Goal: Task Accomplishment & Management: Manage account settings

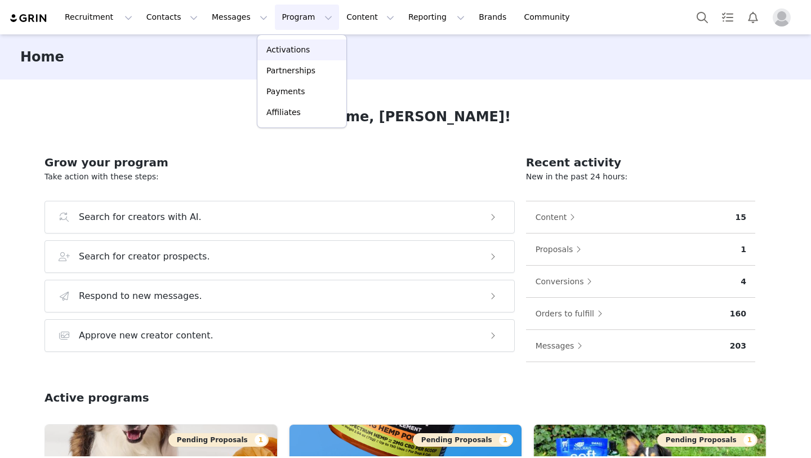
click at [287, 50] on p "Activations" at bounding box center [288, 50] width 43 height 12
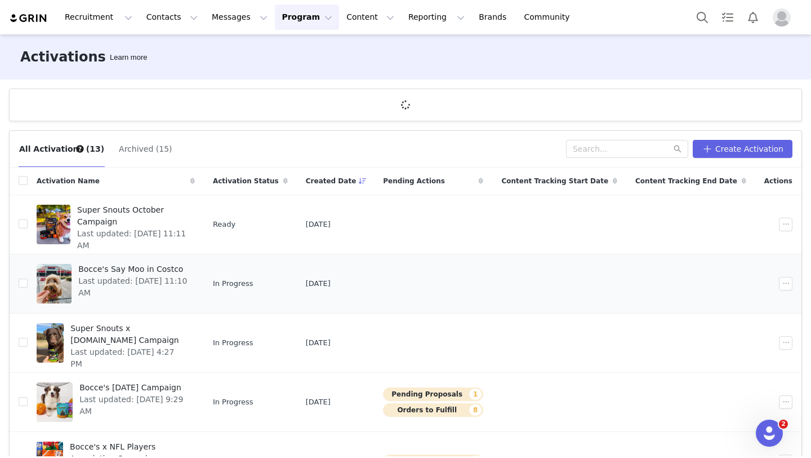
click at [188, 282] on span "Last updated: [DATE] 11:10 AM" at bounding box center [133, 287] width 110 height 24
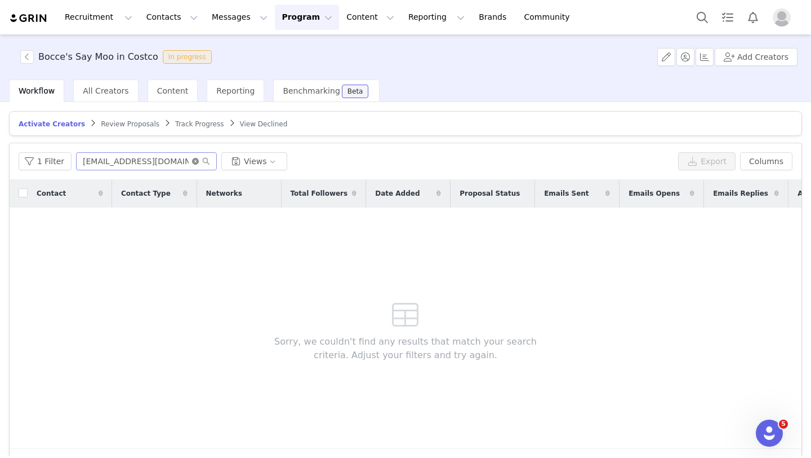
click at [194, 162] on icon "icon: close-circle" at bounding box center [195, 161] width 7 height 7
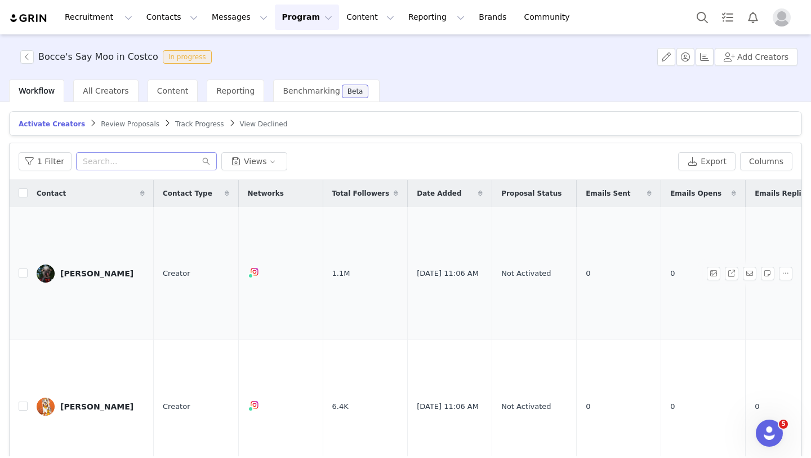
scroll to position [0, 4]
click at [224, 190] on icon at bounding box center [223, 193] width 5 height 7
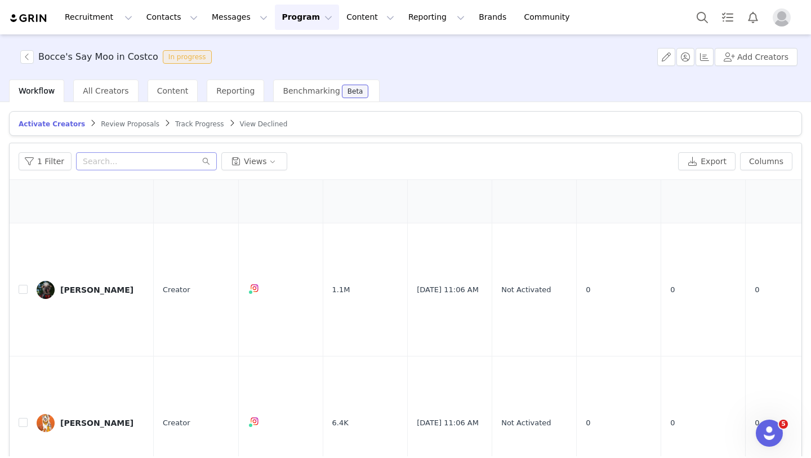
scroll to position [0, 0]
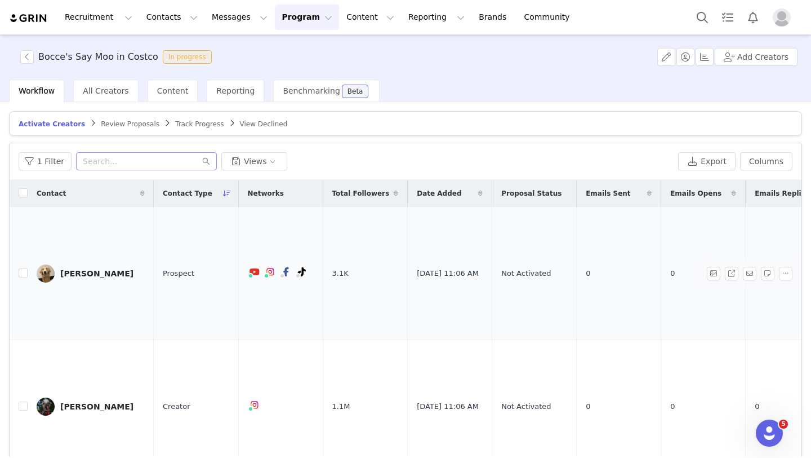
click at [95, 269] on div "[PERSON_NAME]" at bounding box center [96, 273] width 73 height 9
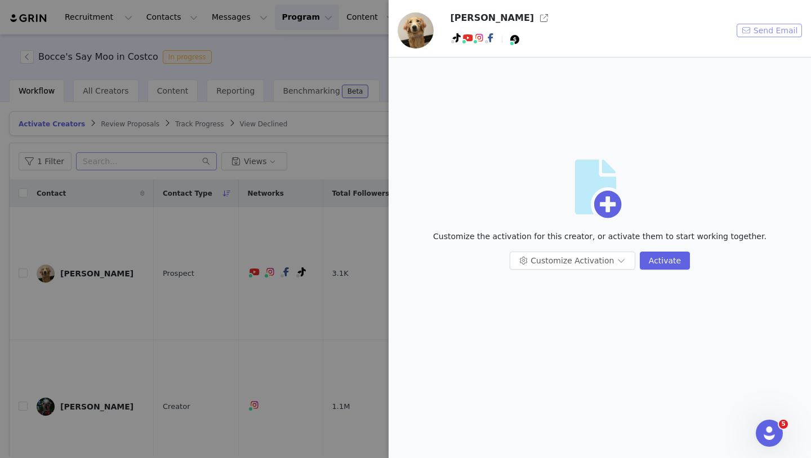
click at [768, 28] on button "Send Email" at bounding box center [769, 31] width 65 height 14
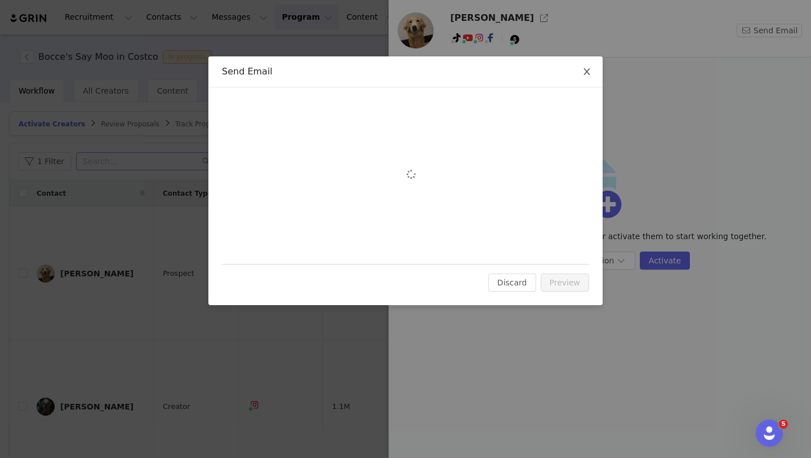
click at [596, 72] on span "Close" at bounding box center [587, 72] width 32 height 32
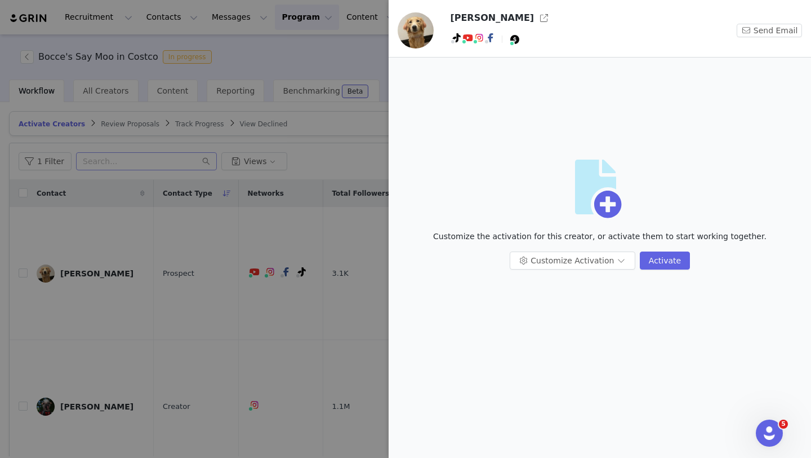
click at [232, 313] on div at bounding box center [405, 229] width 811 height 458
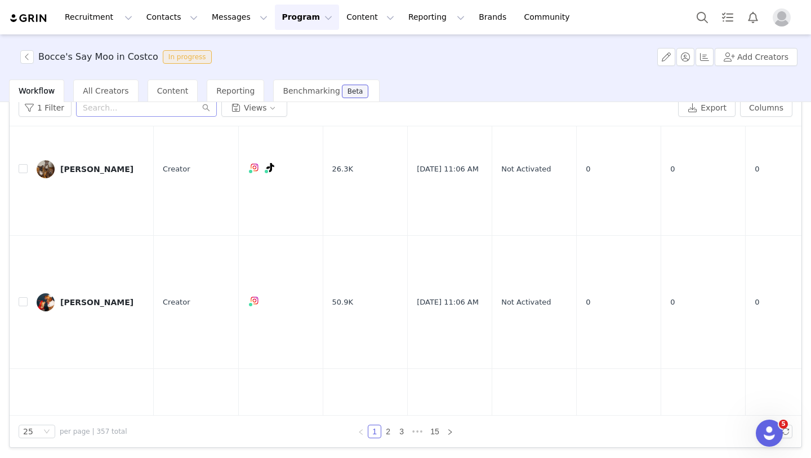
scroll to position [2443, 0]
click at [387, 428] on link "2" at bounding box center [388, 431] width 12 height 12
click at [436, 433] on link "15" at bounding box center [435, 431] width 16 height 12
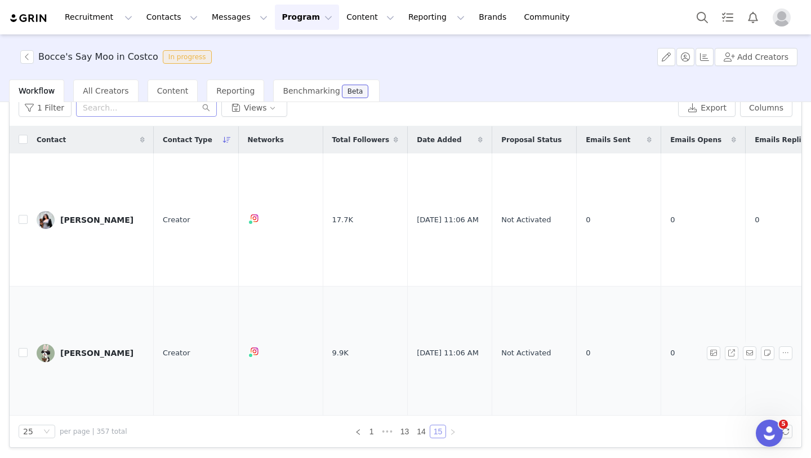
scroll to position [495, 0]
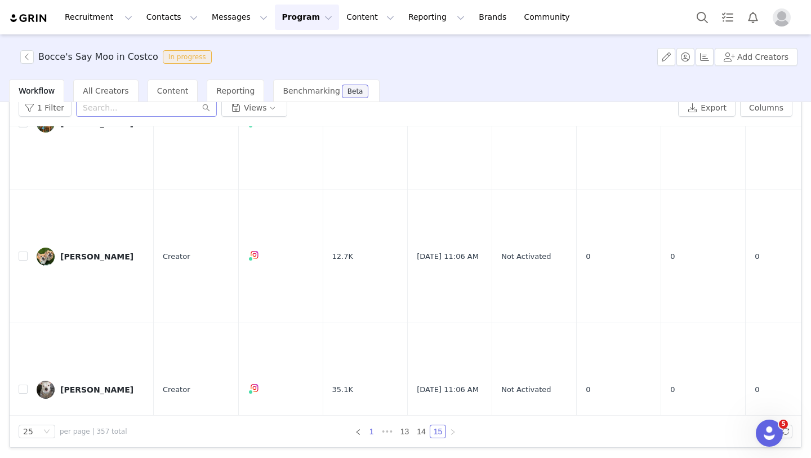
click at [373, 432] on link "1" at bounding box center [372, 431] width 12 height 12
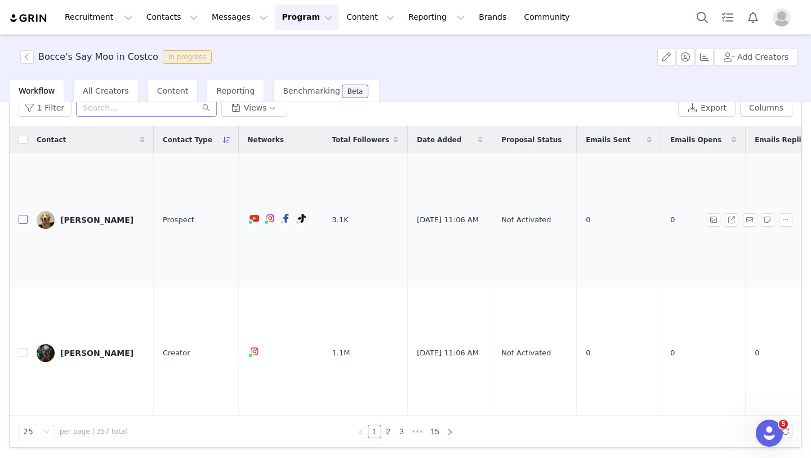
click at [21, 215] on input "checkbox" at bounding box center [23, 219] width 9 height 9
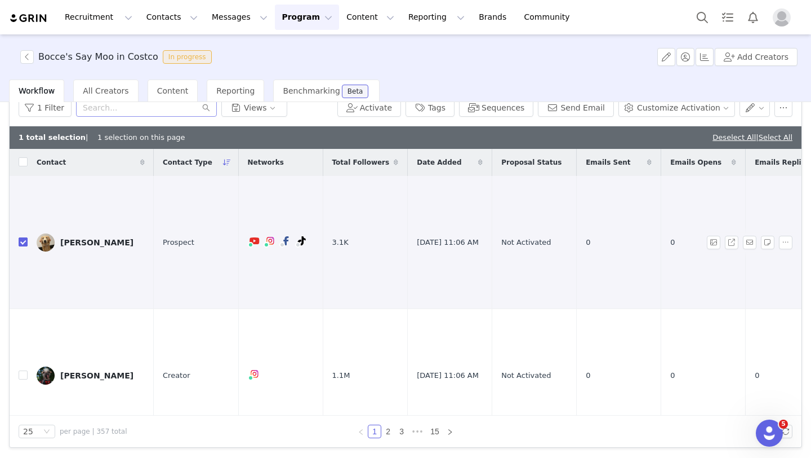
click at [24, 237] on input "checkbox" at bounding box center [23, 241] width 9 height 9
checkbox input "false"
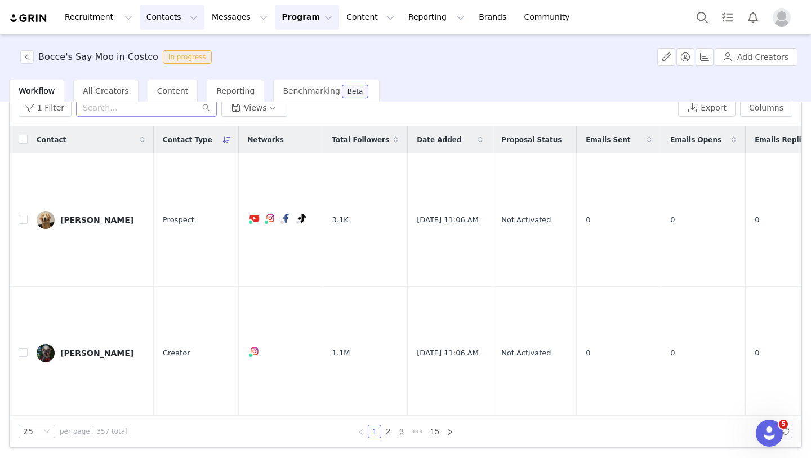
click at [156, 21] on button "Contacts Contacts" at bounding box center [172, 17] width 65 height 25
click at [169, 69] on p "Prospects" at bounding box center [160, 71] width 38 height 12
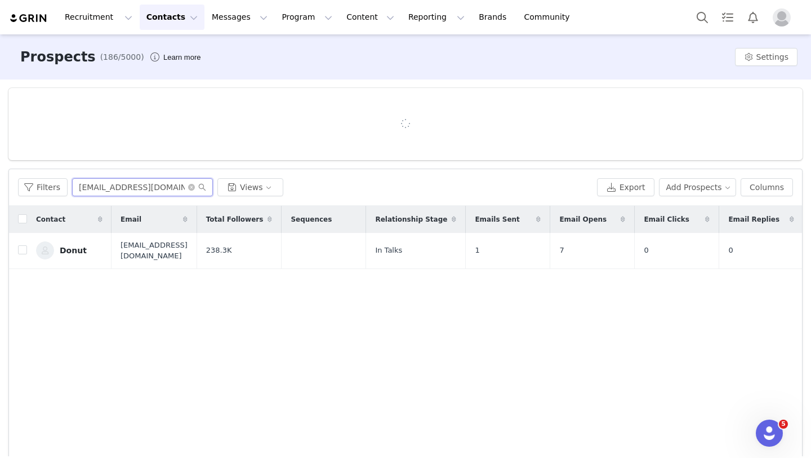
click at [119, 186] on input "[EMAIL_ADDRESS][DOMAIN_NAME]" at bounding box center [142, 187] width 141 height 18
type input "val"
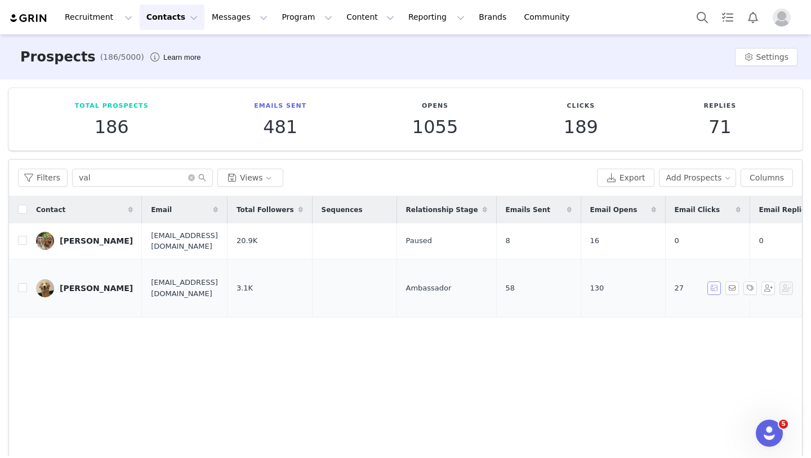
click at [720, 285] on button "button" at bounding box center [715, 288] width 14 height 14
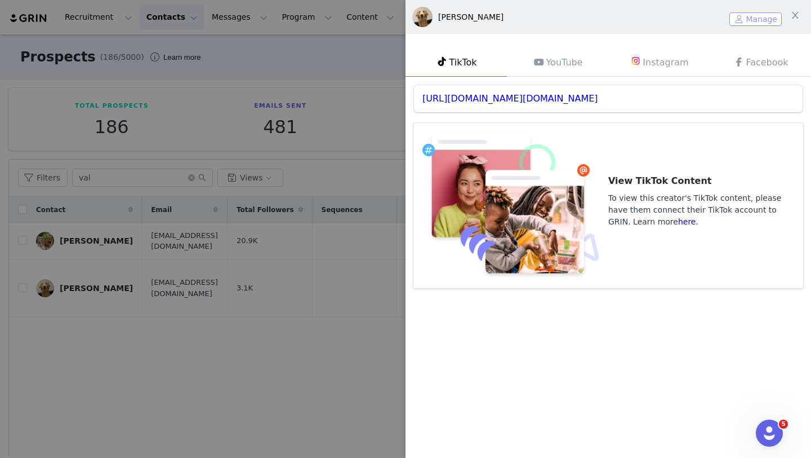
click at [760, 21] on button "Manage" at bounding box center [756, 19] width 52 height 14
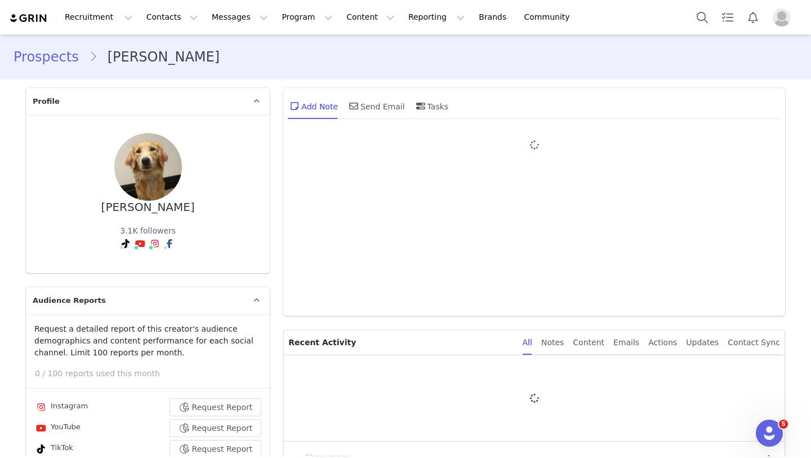
type input "+1 ([GEOGRAPHIC_DATA])"
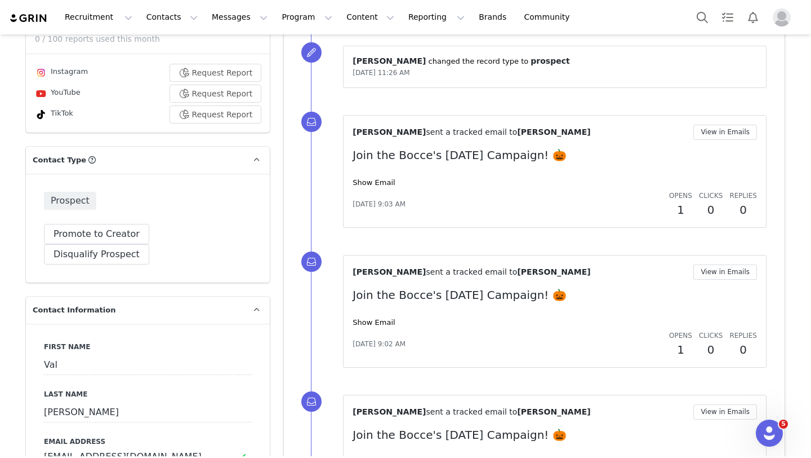
scroll to position [394, 0]
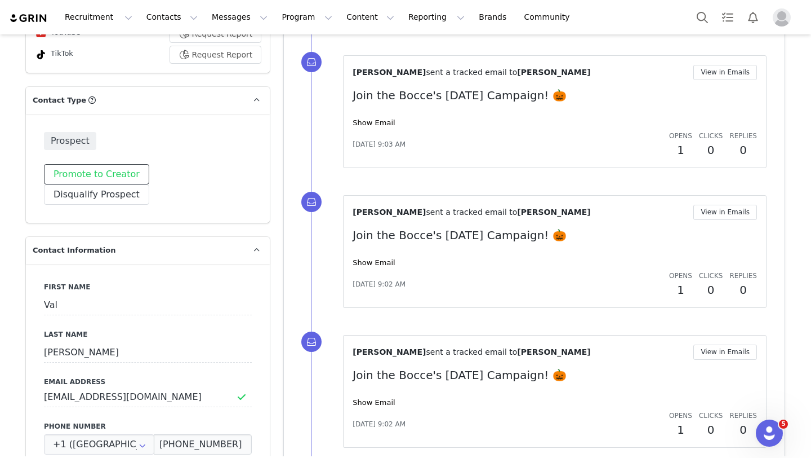
click at [103, 165] on button "Promote to Creator" at bounding box center [96, 174] width 105 height 20
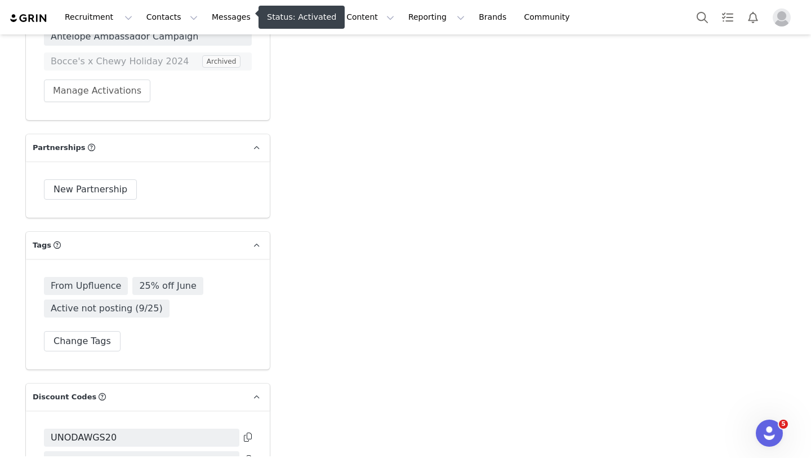
scroll to position [2804, 0]
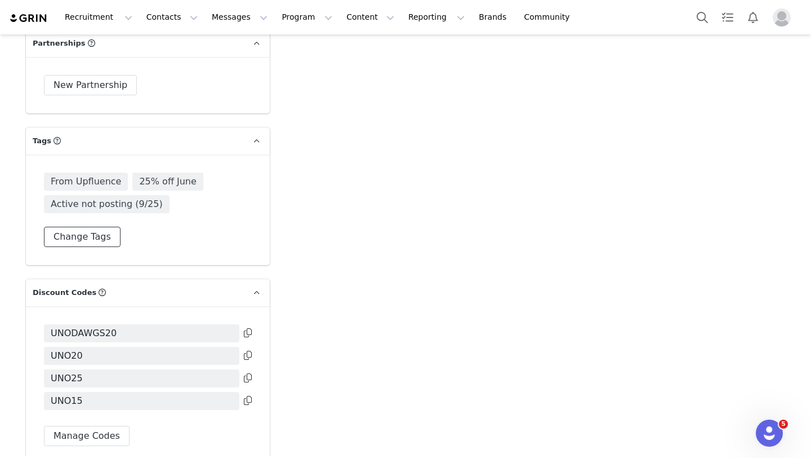
click at [86, 231] on button "Change Tags" at bounding box center [82, 237] width 77 height 20
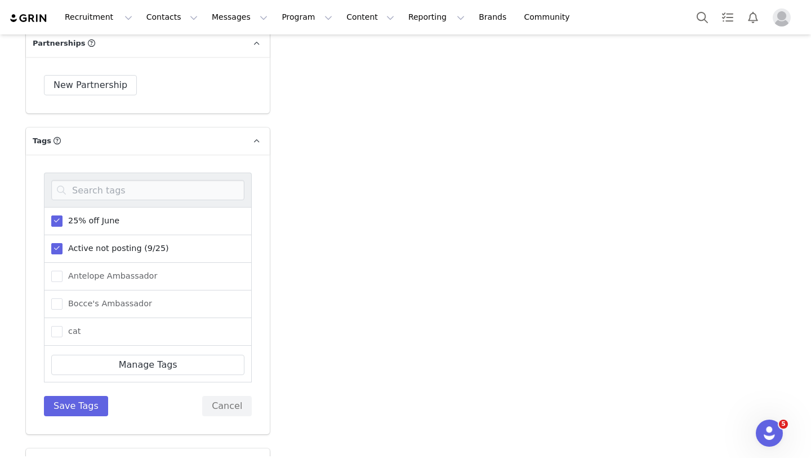
click at [54, 212] on div "25% off June" at bounding box center [148, 221] width 208 height 28
click at [59, 248] on span at bounding box center [56, 248] width 11 height 11
click at [63, 243] on input "Active not posting (9/25)" at bounding box center [63, 243] width 0 height 0
click at [55, 215] on span at bounding box center [56, 220] width 11 height 11
click at [63, 215] on input "25% off June" at bounding box center [63, 215] width 0 height 0
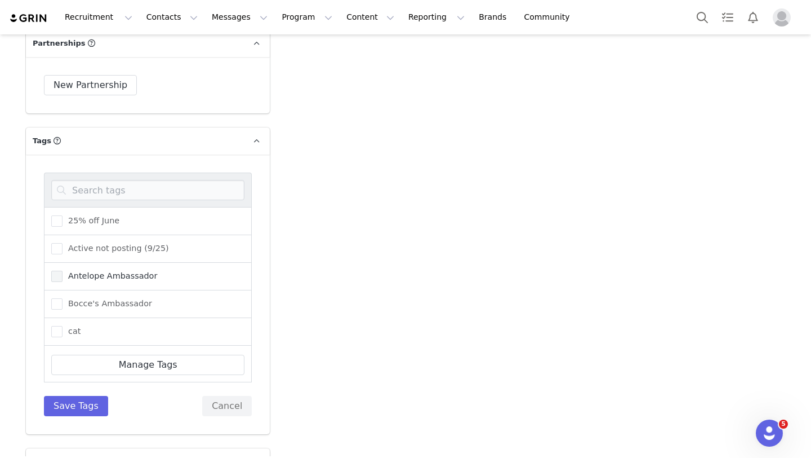
click at [58, 280] on span at bounding box center [56, 275] width 11 height 11
click at [63, 270] on input "Antelope Ambassador" at bounding box center [63, 270] width 0 height 0
click at [57, 313] on div "Bocce's Ambassador" at bounding box center [148, 304] width 208 height 28
click at [57, 304] on span at bounding box center [56, 303] width 11 height 11
click at [63, 298] on input "Bocce's Ambassador" at bounding box center [63, 298] width 0 height 0
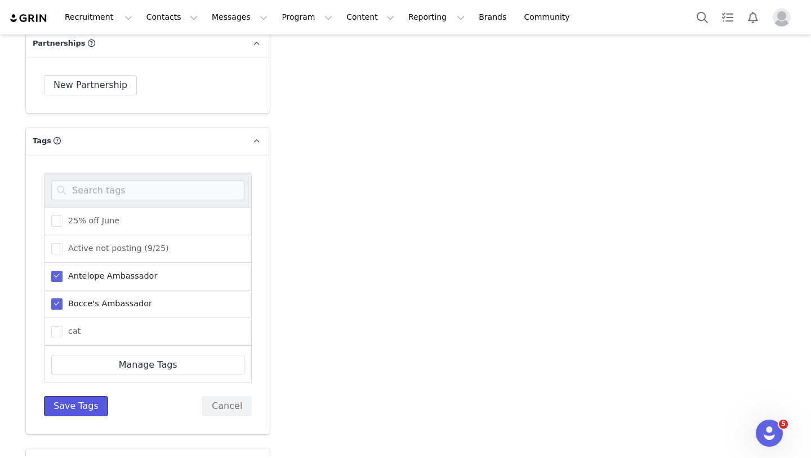
click at [78, 400] on button "Save Tags" at bounding box center [76, 406] width 64 height 20
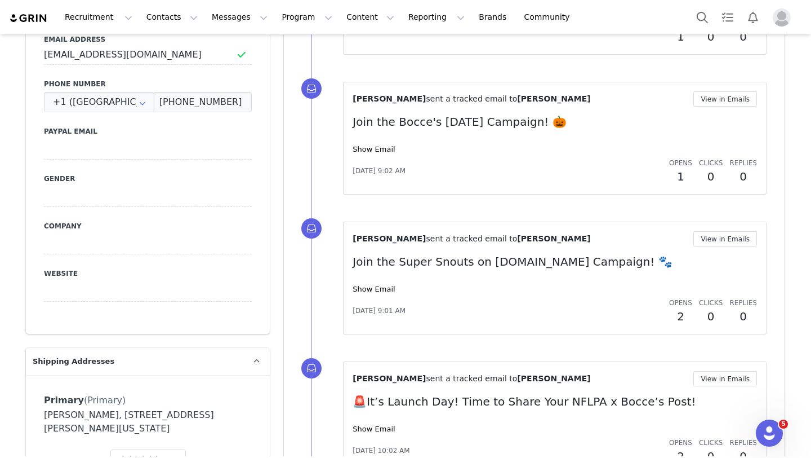
scroll to position [0, 0]
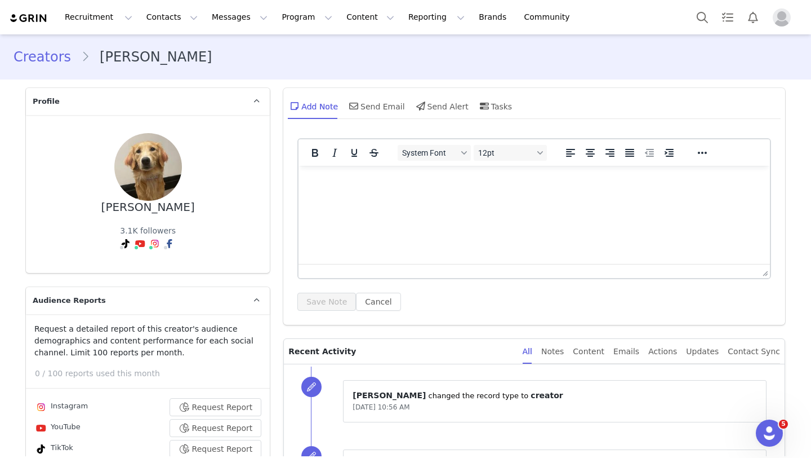
click at [48, 59] on link "Creators" at bounding box center [48, 57] width 68 height 20
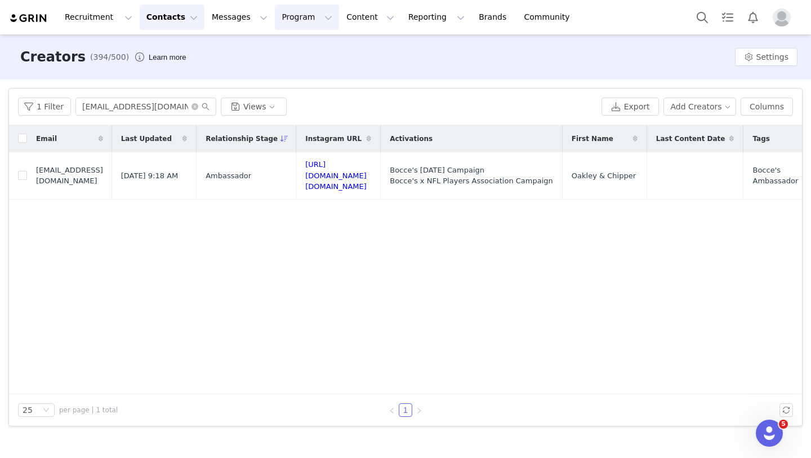
click at [275, 25] on button "Program Program" at bounding box center [307, 17] width 64 height 25
click at [287, 48] on p "Activations" at bounding box center [288, 50] width 43 height 12
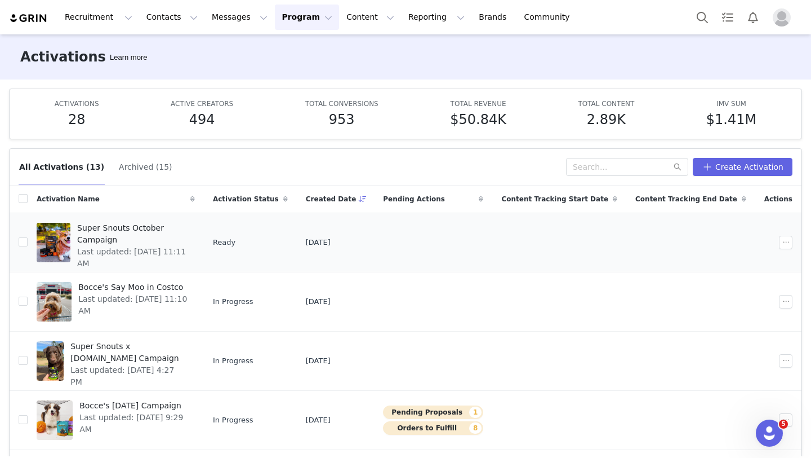
click at [170, 250] on div "Super Snouts October Campaign Last updated: [DATE] 11:11 AM" at bounding box center [132, 242] width 125 height 45
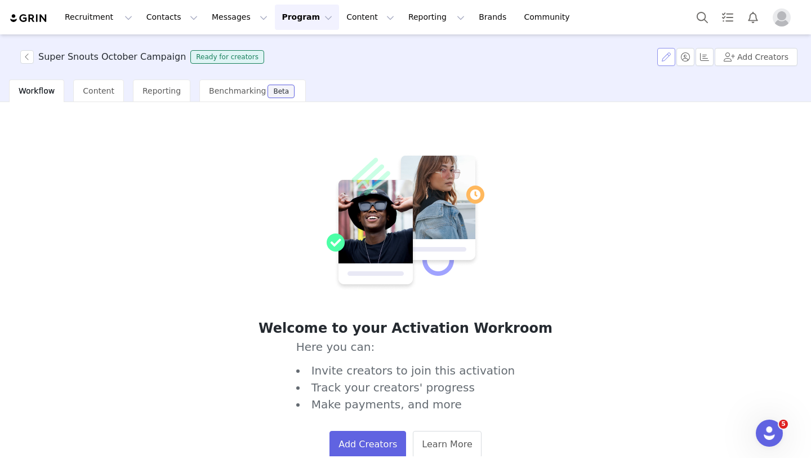
click at [664, 59] on button "button" at bounding box center [667, 57] width 18 height 18
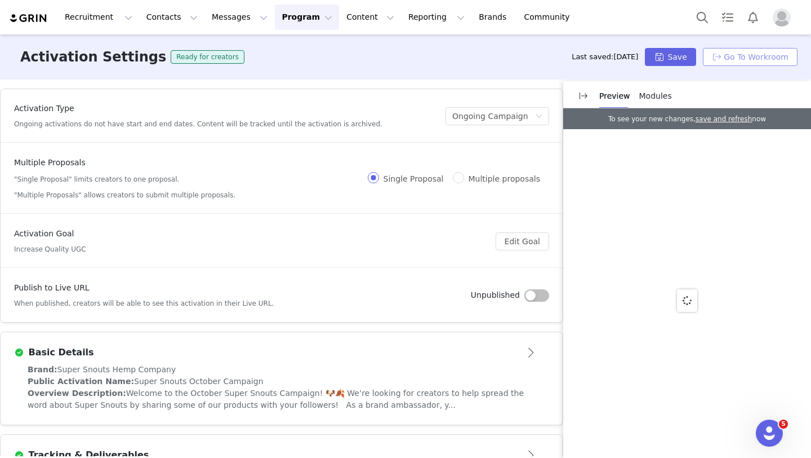
click at [725, 57] on button "Go To Workroom" at bounding box center [750, 57] width 95 height 18
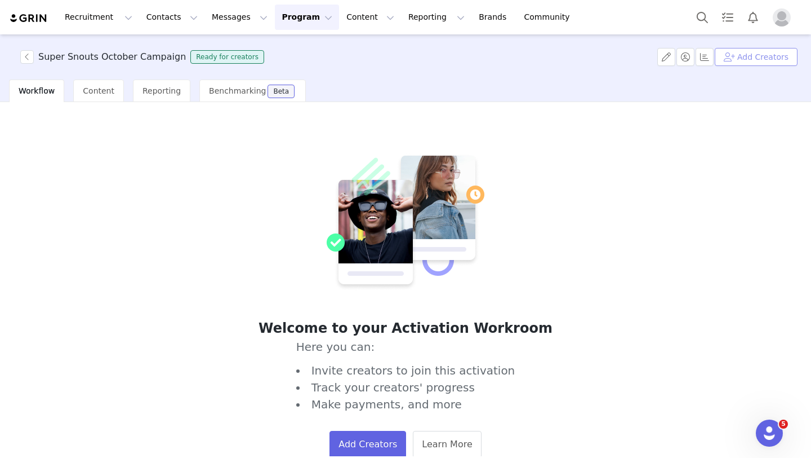
click at [778, 54] on button "Add Creators" at bounding box center [756, 57] width 83 height 18
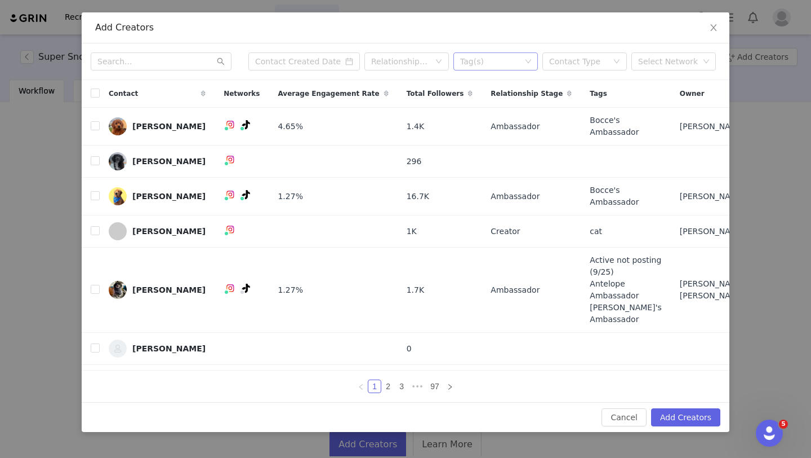
click at [474, 66] on div "Tag(s)" at bounding box center [490, 61] width 61 height 11
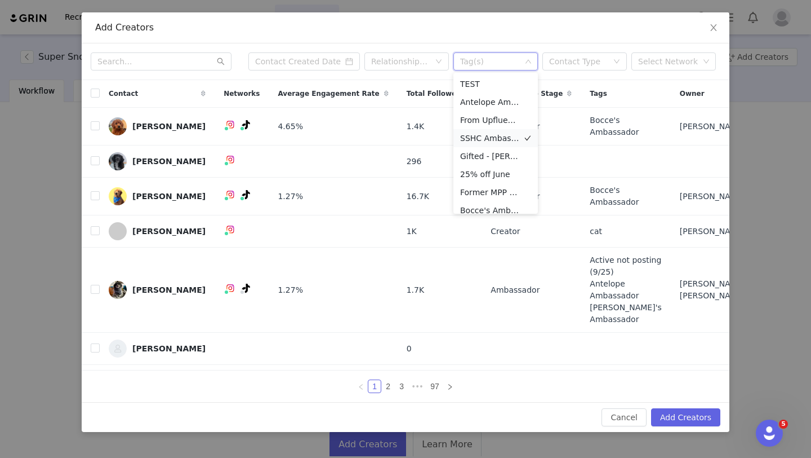
click at [486, 132] on li "SSHC Ambassador" at bounding box center [496, 138] width 85 height 18
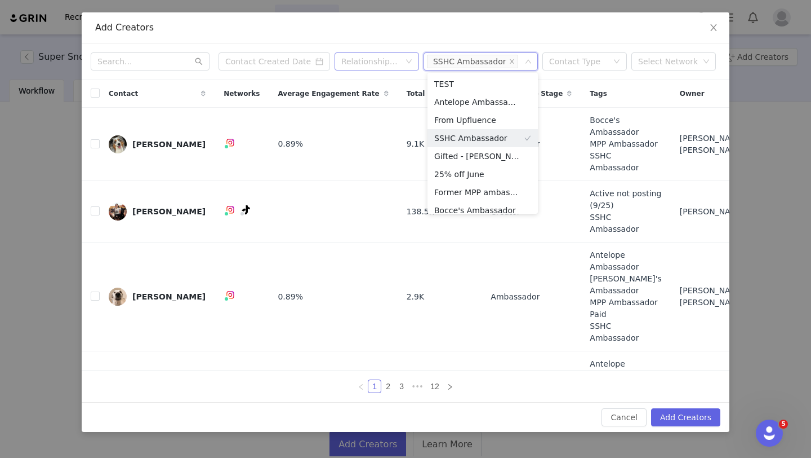
click at [372, 60] on div "Relationship Stage" at bounding box center [371, 61] width 59 height 11
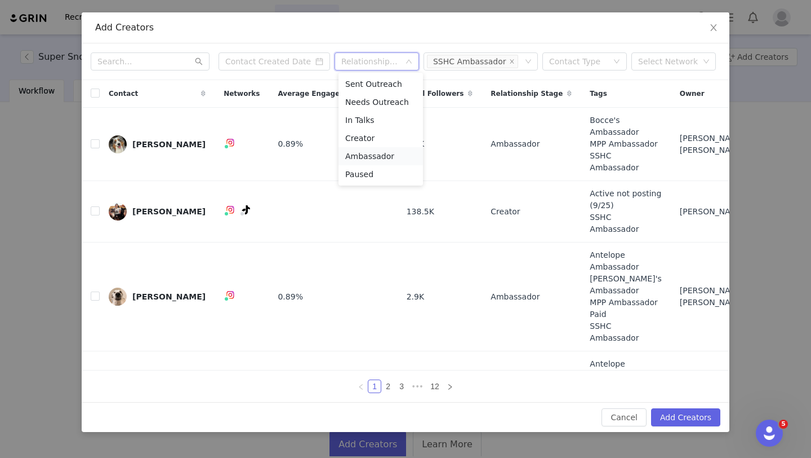
click at [387, 154] on li "Ambassador" at bounding box center [381, 156] width 85 height 18
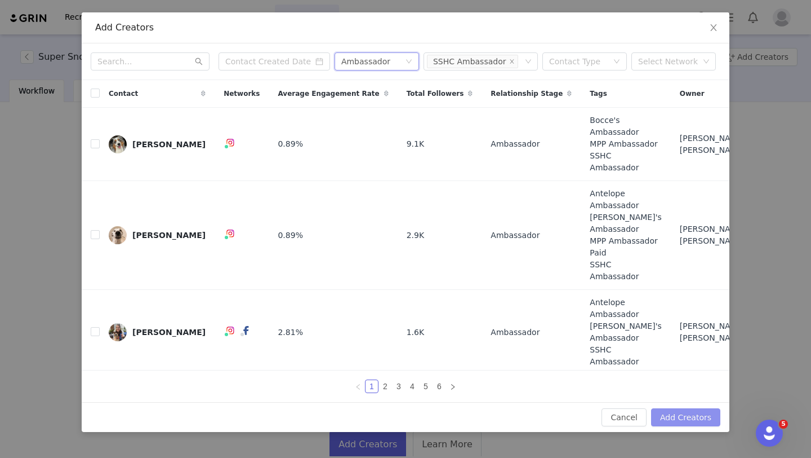
click at [691, 416] on button "Add Creators" at bounding box center [685, 417] width 69 height 18
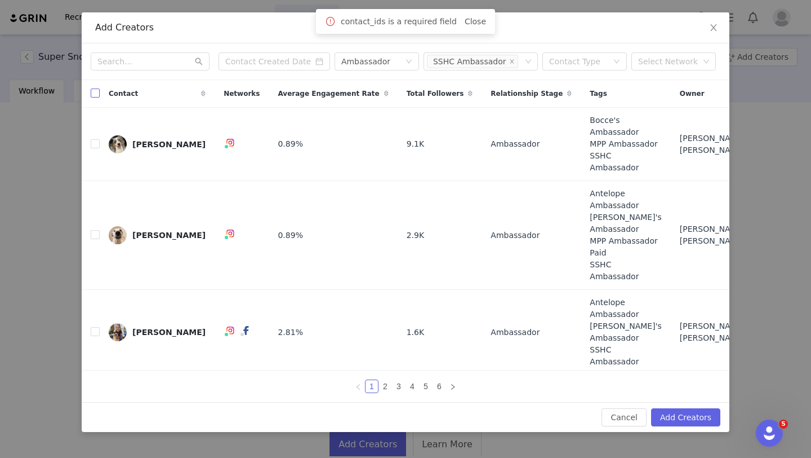
click at [93, 88] on label at bounding box center [95, 94] width 9 height 12
click at [93, 88] on input "checkbox" at bounding box center [95, 92] width 9 height 9
checkbox input "true"
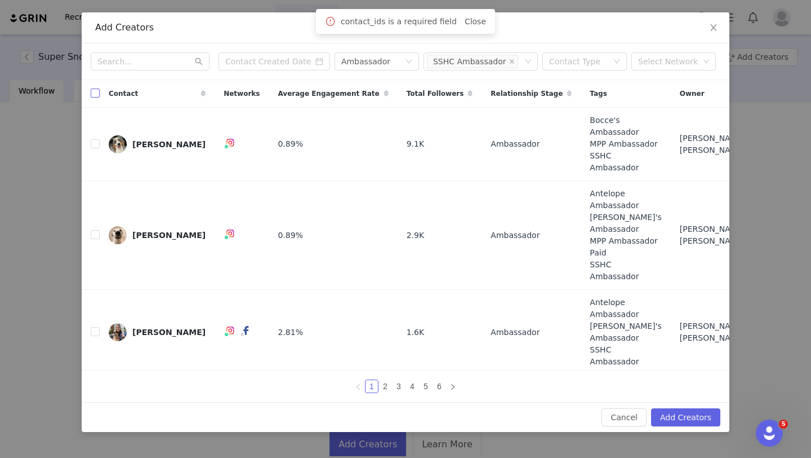
checkbox input "true"
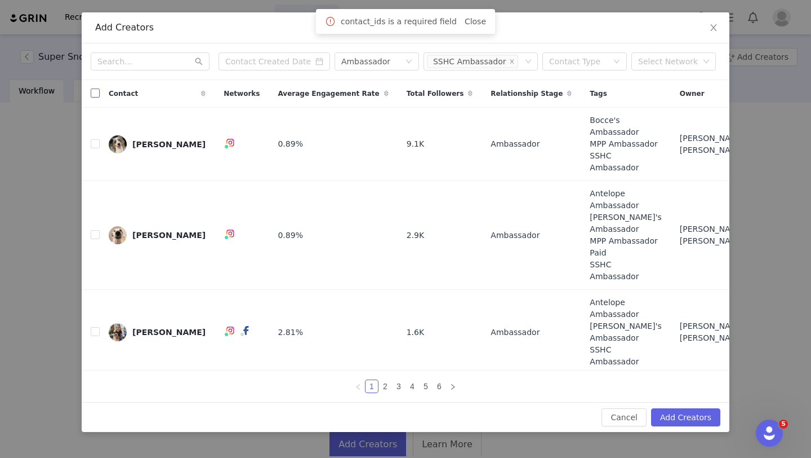
checkbox input "true"
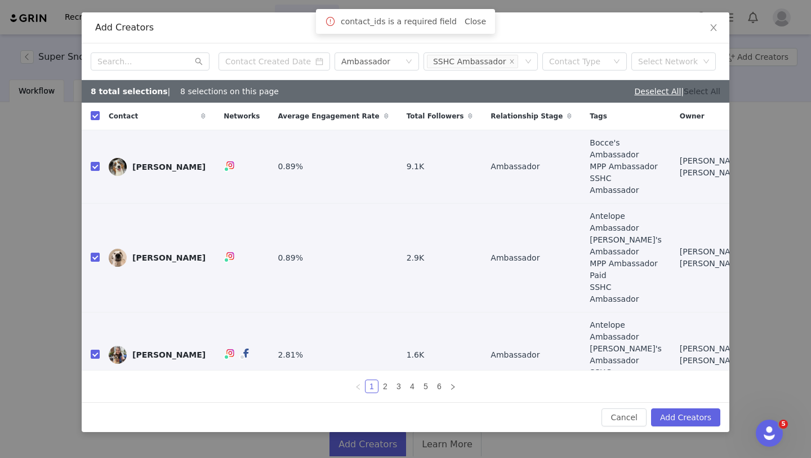
click at [711, 88] on link "Select All" at bounding box center [702, 91] width 37 height 9
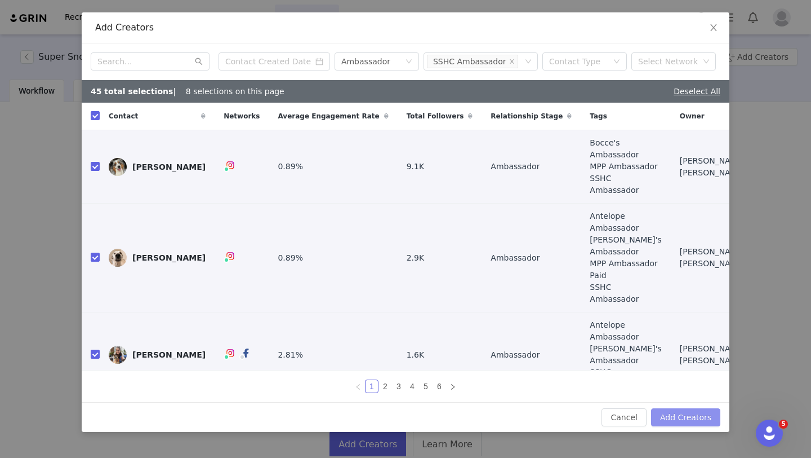
click at [707, 411] on button "Add Creators" at bounding box center [685, 417] width 69 height 18
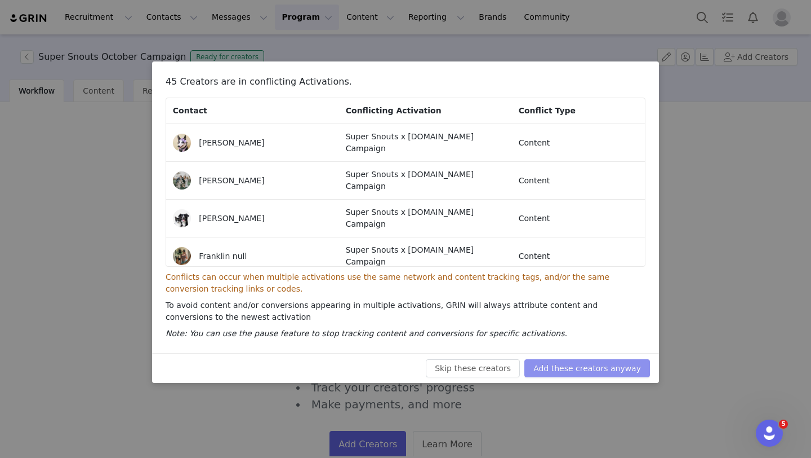
click at [589, 374] on button "Add these creators anyway" at bounding box center [588, 368] width 126 height 18
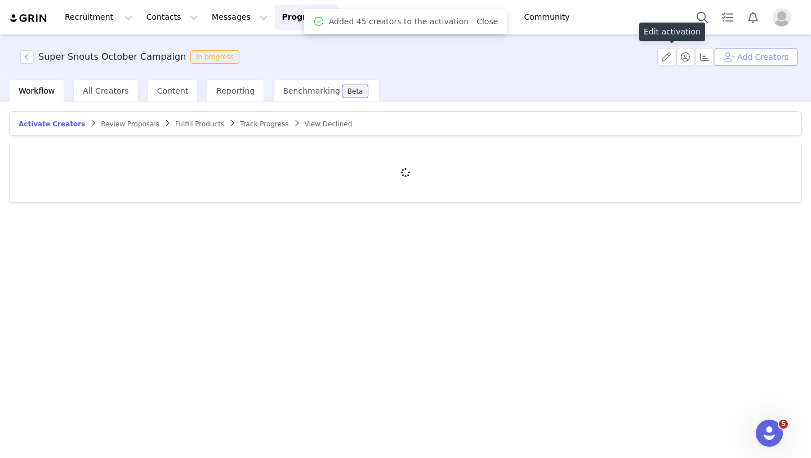
click at [755, 55] on button "Add Creators" at bounding box center [756, 57] width 83 height 18
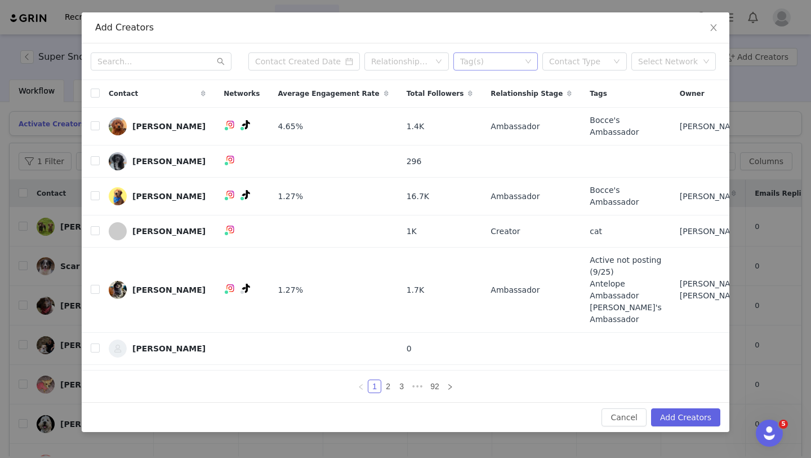
click at [489, 56] on div "Tag(s)" at bounding box center [490, 61] width 61 height 11
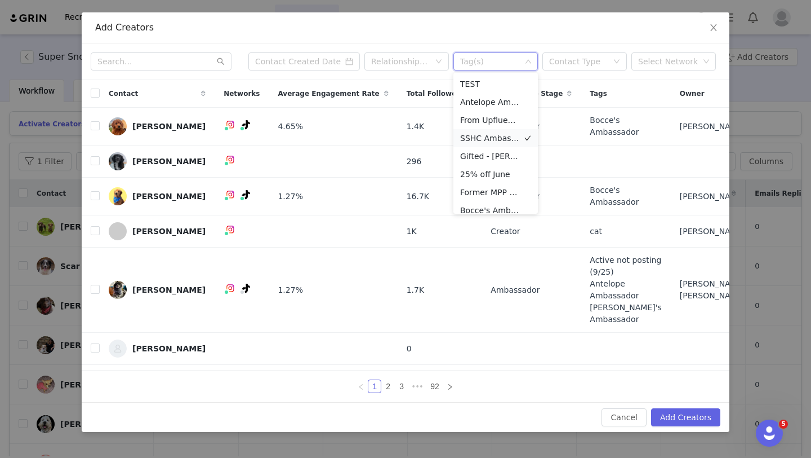
click at [483, 138] on li "SSHC Ambassador" at bounding box center [496, 138] width 85 height 18
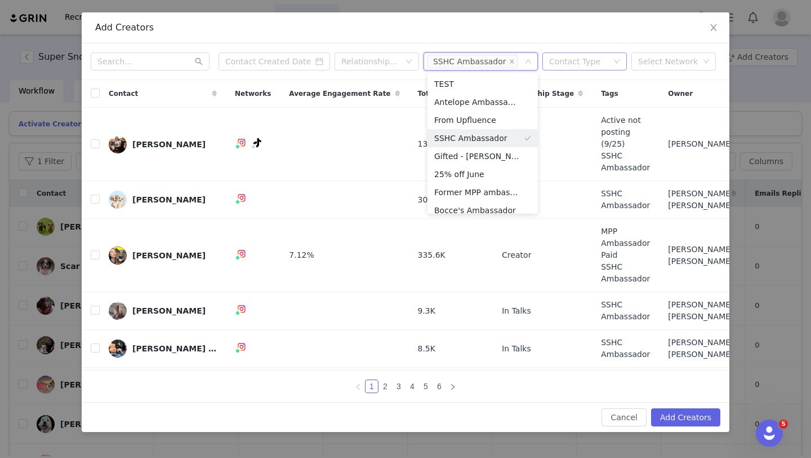
click at [577, 65] on div "Contact Type" at bounding box center [578, 61] width 59 height 11
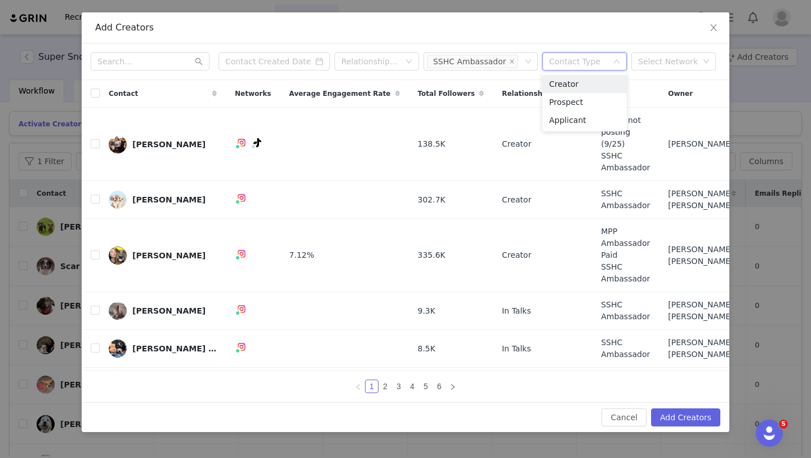
click at [577, 65] on div "Contact Type" at bounding box center [578, 61] width 59 height 11
click at [392, 66] on div "Relationship Stage" at bounding box center [371, 61] width 59 height 11
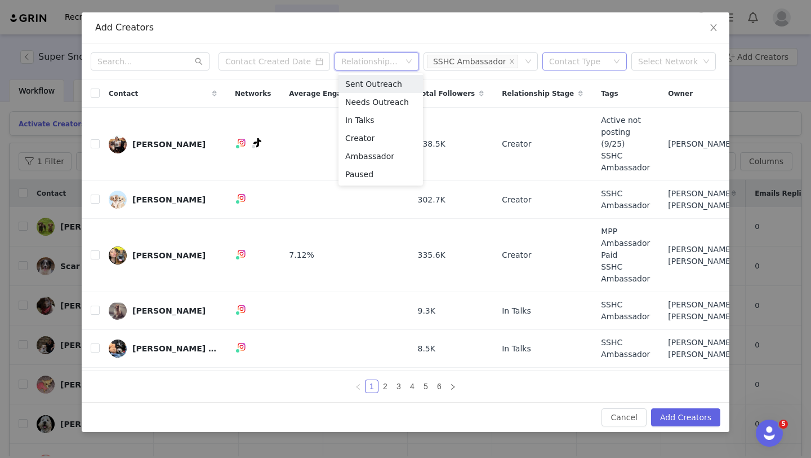
click at [569, 61] on div "Contact Type" at bounding box center [578, 61] width 59 height 11
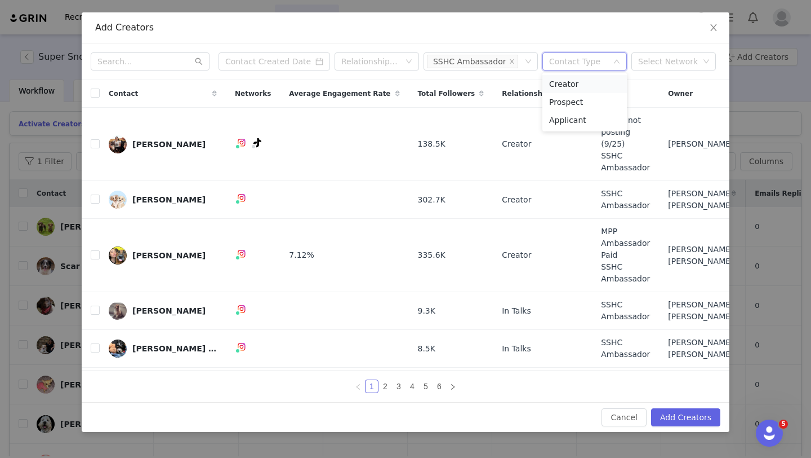
click at [563, 87] on li "Creator" at bounding box center [585, 84] width 85 height 18
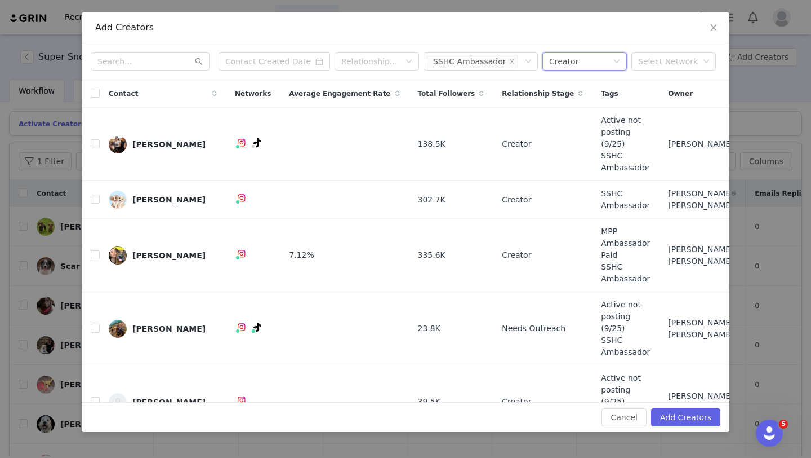
click at [374, 78] on div "Relationship Stage Tag(s) SSHC Ambassador Contact Type Creator Select Network" at bounding box center [406, 61] width 648 height 37
click at [373, 67] on div "Relationship Stage" at bounding box center [371, 61] width 59 height 11
click at [369, 140] on li "Creator" at bounding box center [381, 144] width 85 height 18
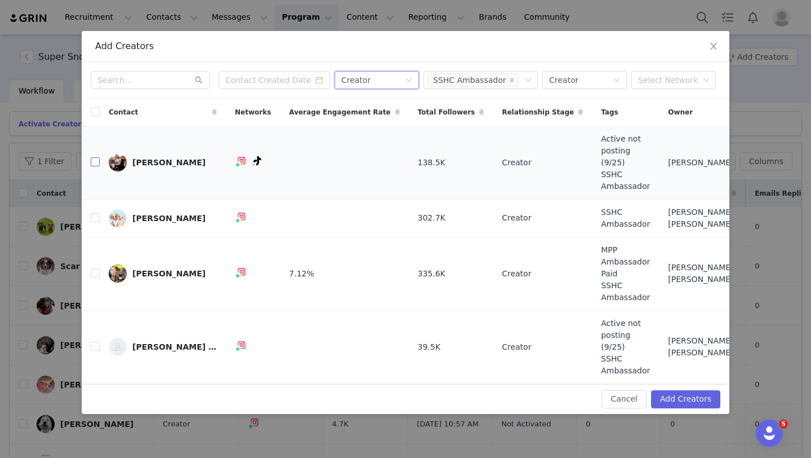
click at [99, 166] on input "checkbox" at bounding box center [95, 161] width 9 height 9
checkbox input "true"
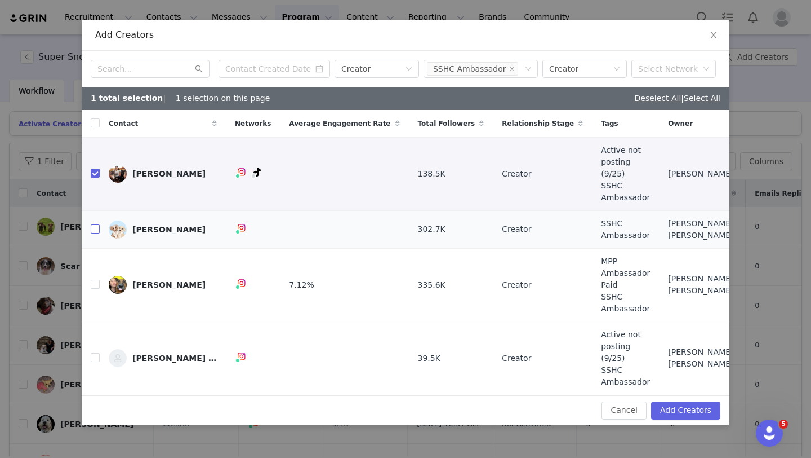
click at [92, 233] on input "checkbox" at bounding box center [95, 228] width 9 height 9
checkbox input "true"
click at [93, 280] on label at bounding box center [95, 285] width 9 height 12
click at [93, 280] on input "checkbox" at bounding box center [95, 284] width 9 height 9
checkbox input "true"
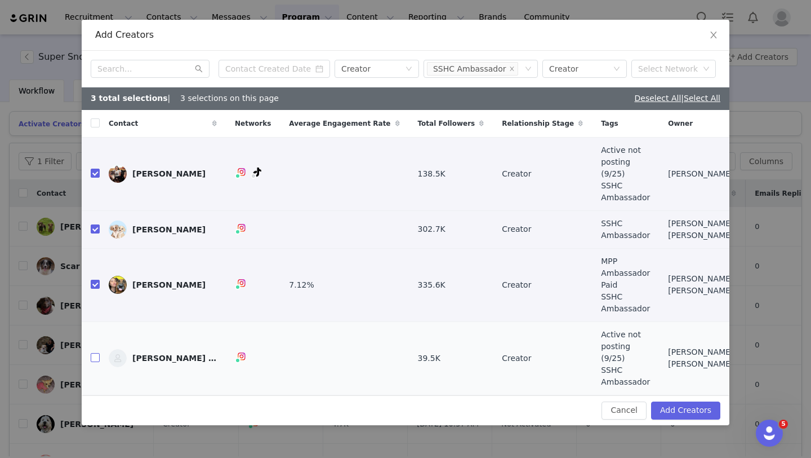
click at [99, 353] on input "checkbox" at bounding box center [95, 357] width 9 height 9
checkbox input "true"
click at [578, 77] on div "Contact Type Creator" at bounding box center [581, 68] width 64 height 17
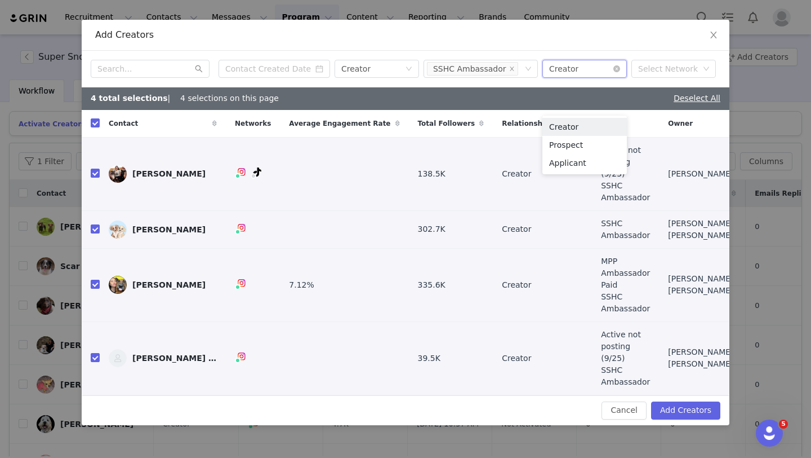
click at [599, 77] on div "Contact Type Creator" at bounding box center [581, 68] width 64 height 17
click at [397, 77] on div "Relationship Stage Creator" at bounding box center [374, 68] width 64 height 17
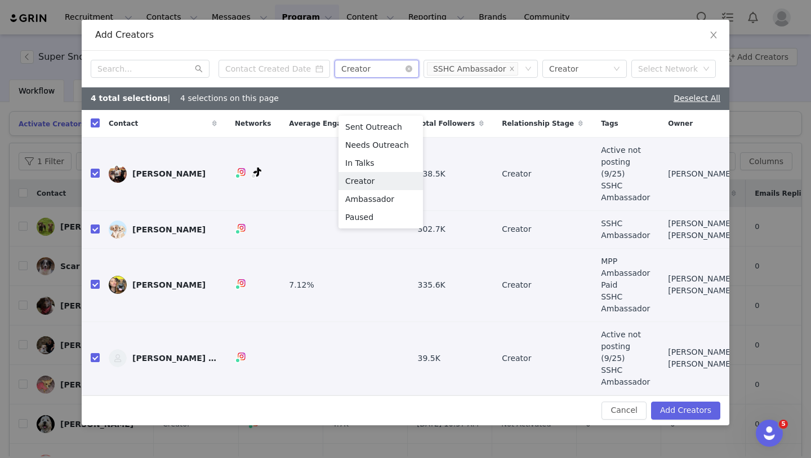
click at [397, 77] on div "Relationship Stage Creator" at bounding box center [374, 68] width 64 height 17
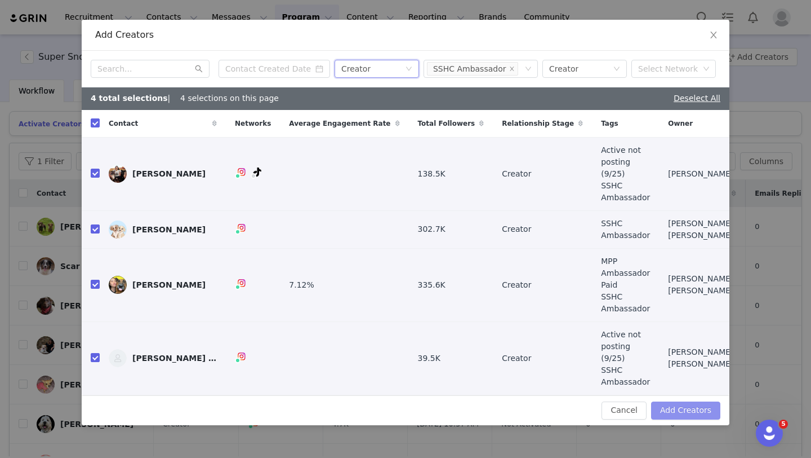
click at [672, 401] on button "Add Creators" at bounding box center [685, 410] width 69 height 18
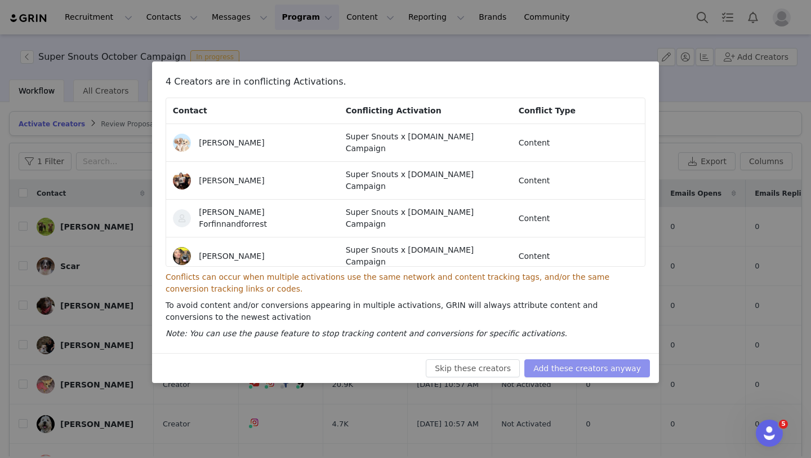
click at [593, 370] on button "Add these creators anyway" at bounding box center [588, 368] width 126 height 18
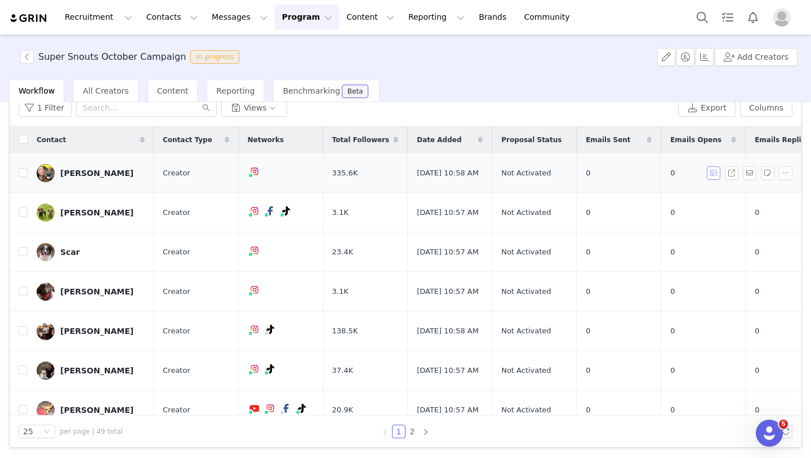
click at [709, 175] on button "button" at bounding box center [714, 173] width 14 height 14
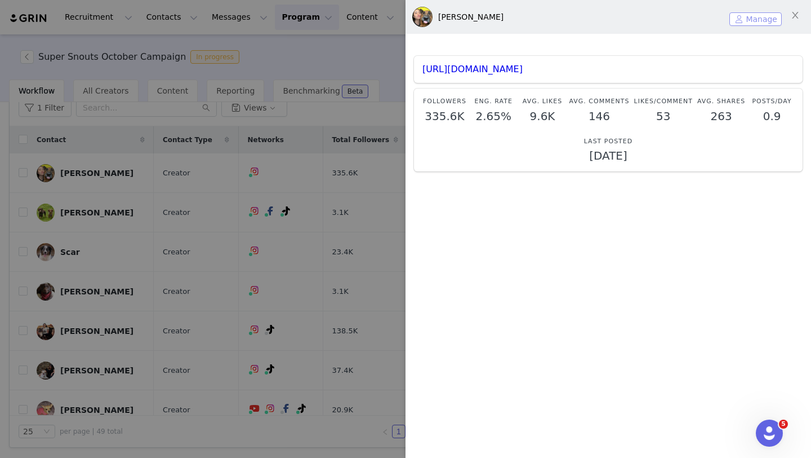
click at [750, 23] on button "Manage" at bounding box center [756, 19] width 52 height 14
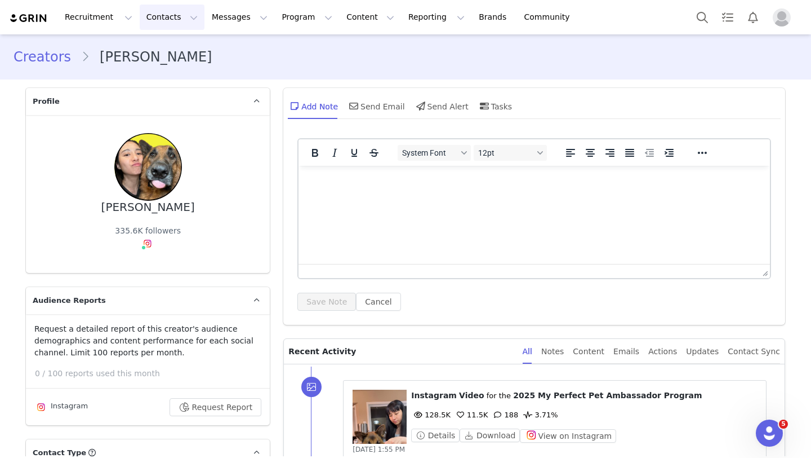
click at [181, 18] on button "Contacts Contacts" at bounding box center [172, 17] width 65 height 25
click at [169, 45] on p "Creators" at bounding box center [158, 50] width 34 height 12
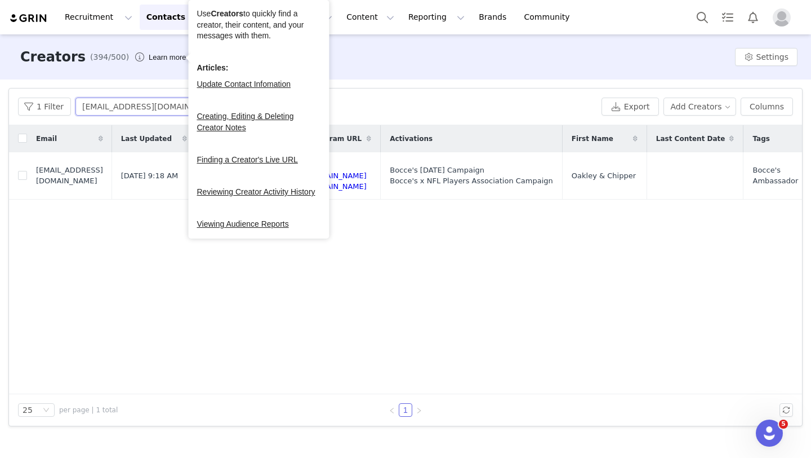
click at [181, 108] on input "[EMAIL_ADDRESS][DOMAIN_NAME]" at bounding box center [146, 106] width 141 height 18
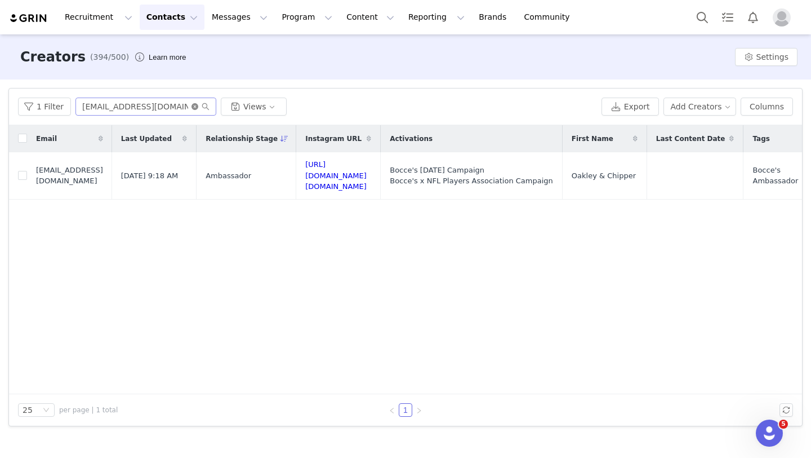
click at [192, 107] on icon "icon: close-circle" at bounding box center [195, 106] width 7 height 7
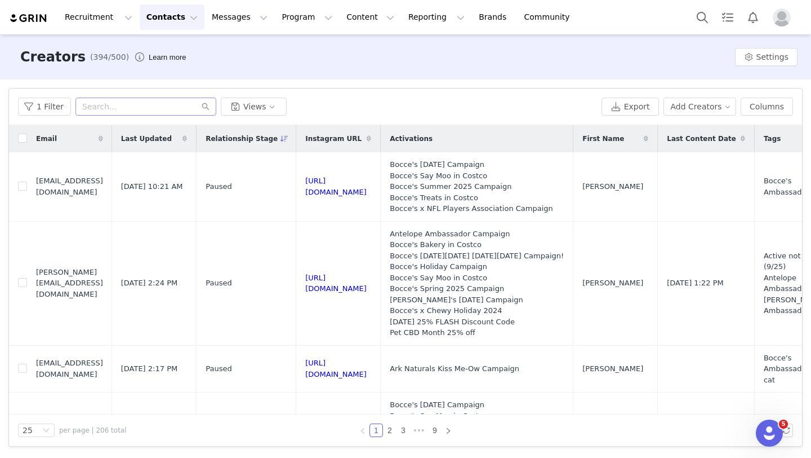
click at [289, 140] on icon at bounding box center [285, 138] width 8 height 7
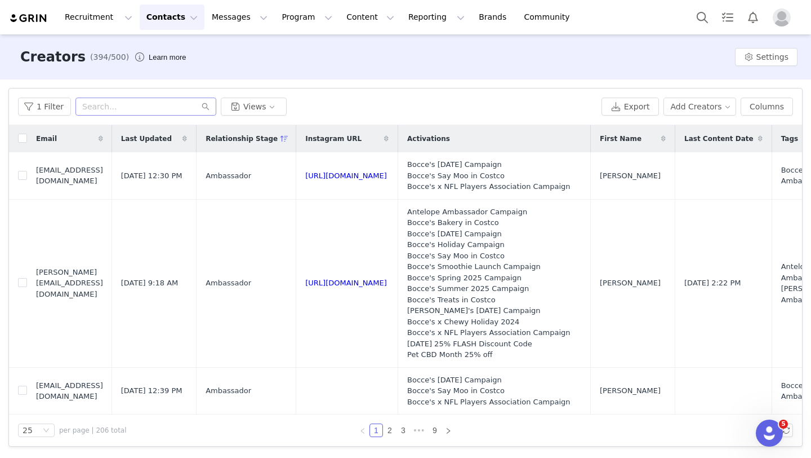
click at [278, 141] on span "Relationship Stage" at bounding box center [242, 139] width 72 height 10
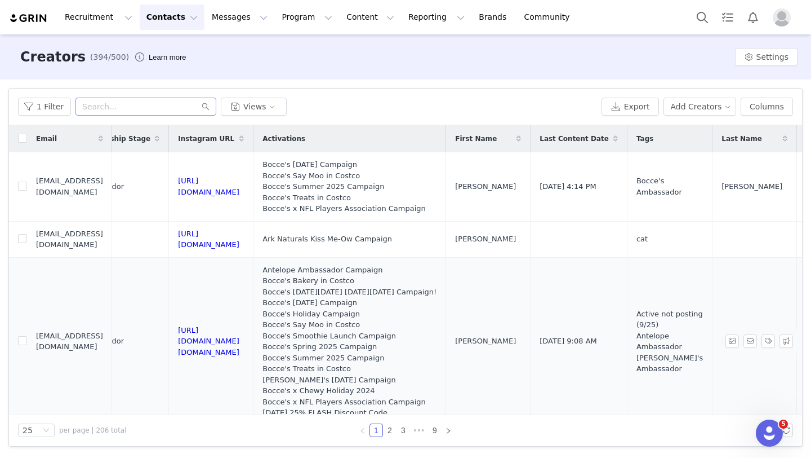
scroll to position [0, 375]
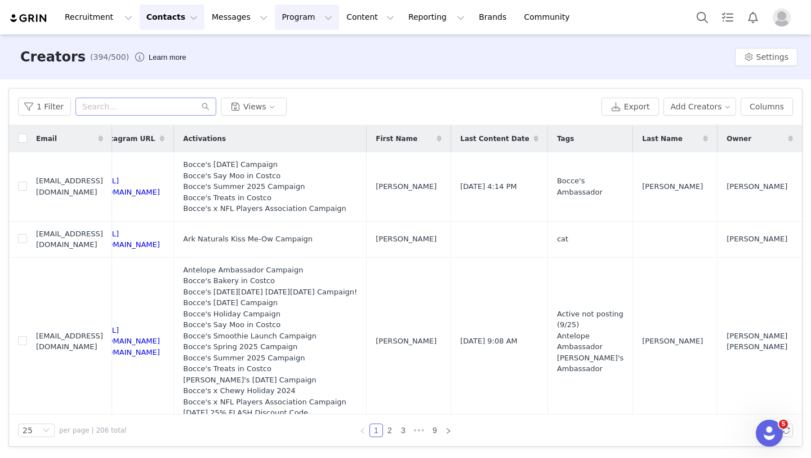
click at [275, 20] on button "Program Program" at bounding box center [307, 17] width 64 height 25
click at [285, 44] on p "Activations" at bounding box center [288, 50] width 43 height 12
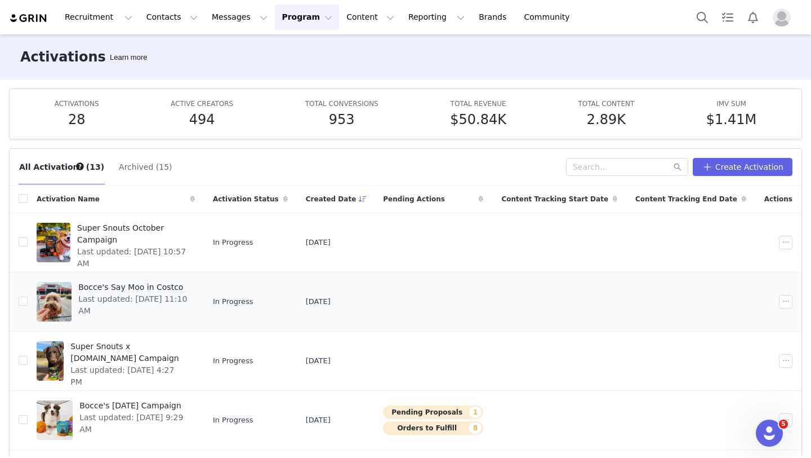
click at [194, 312] on div "Bocce's Say Moo in Costco Last updated: [DATE] 11:10 AM" at bounding box center [133, 301] width 123 height 45
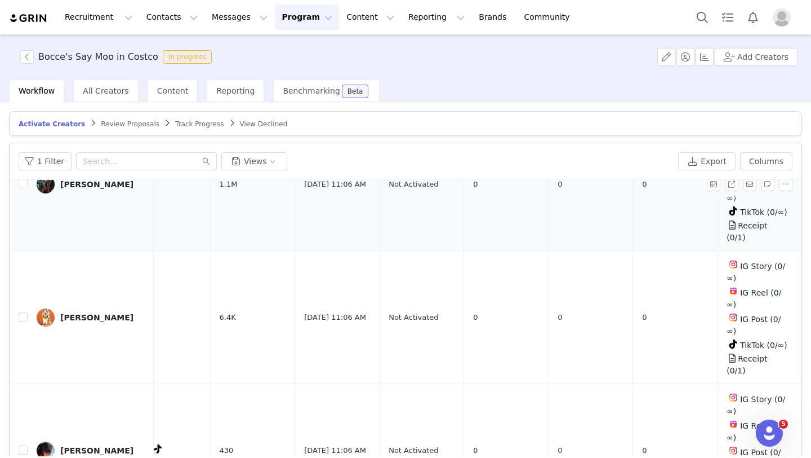
scroll to position [78, 113]
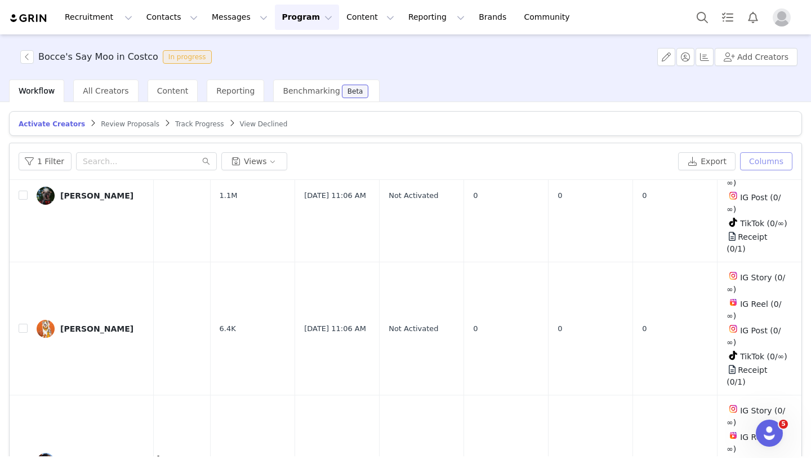
click at [770, 167] on button "Columns" at bounding box center [766, 161] width 52 height 18
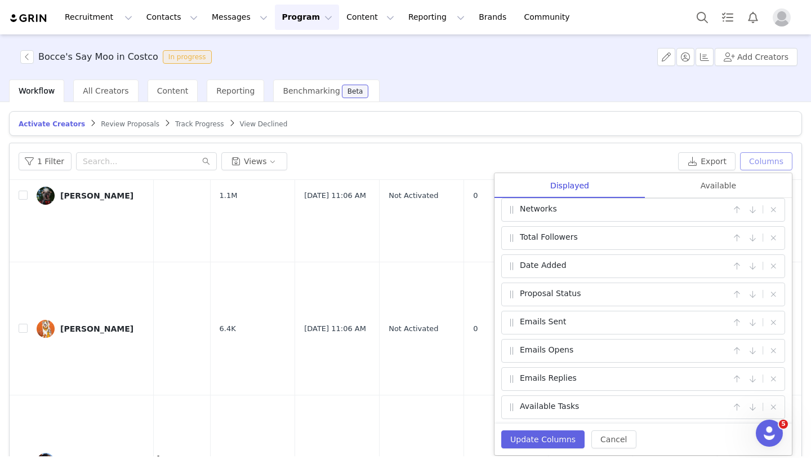
scroll to position [65, 0]
click at [690, 187] on div "Available" at bounding box center [718, 185] width 147 height 25
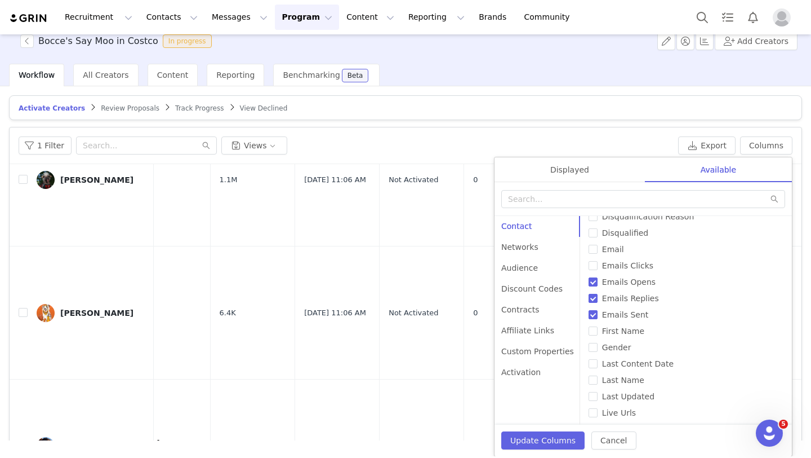
scroll to position [340, 0]
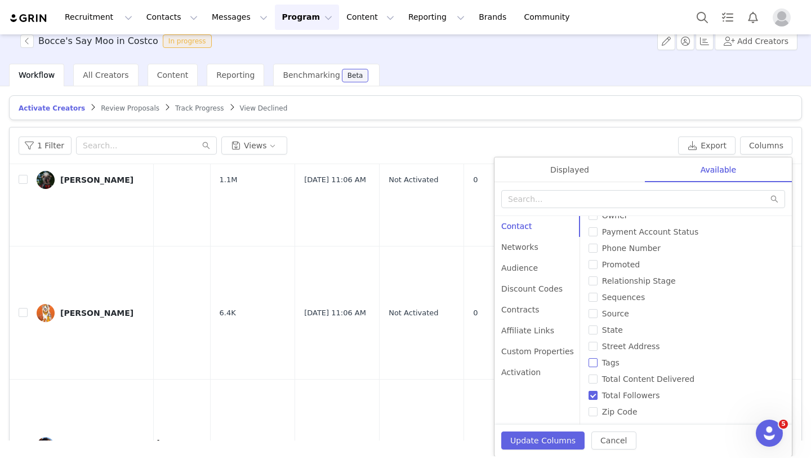
click at [589, 362] on input "Tags" at bounding box center [593, 362] width 9 height 9
checkbox input "true"
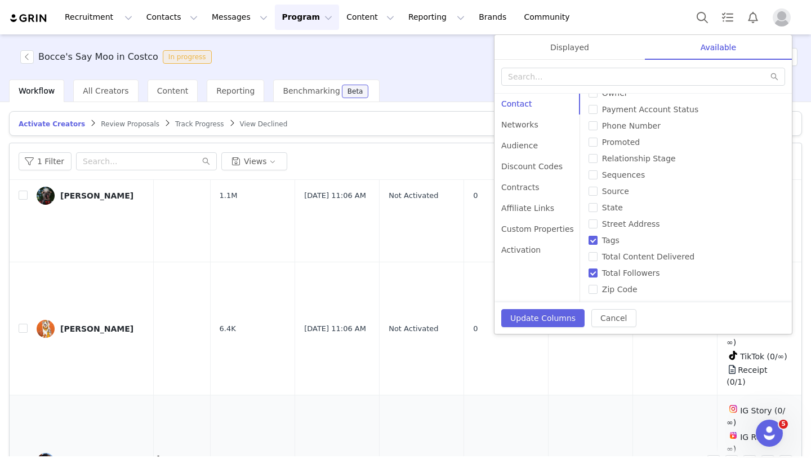
scroll to position [0, 0]
click at [560, 313] on button "Update Columns" at bounding box center [543, 318] width 83 height 18
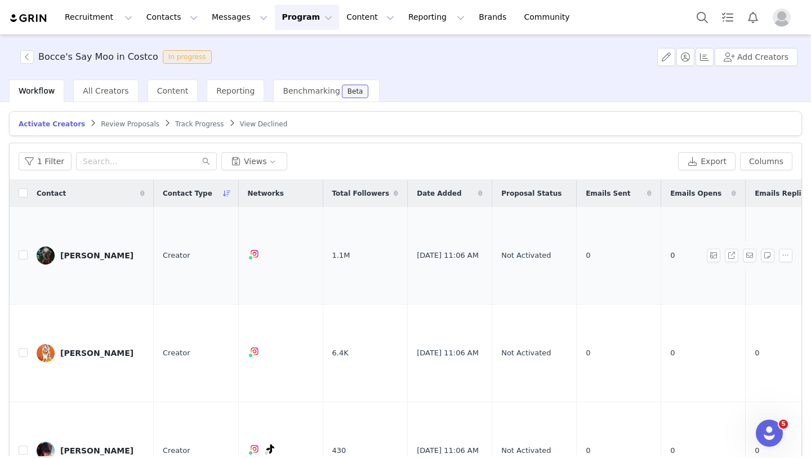
click at [99, 251] on div "[PERSON_NAME]" at bounding box center [96, 255] width 73 height 9
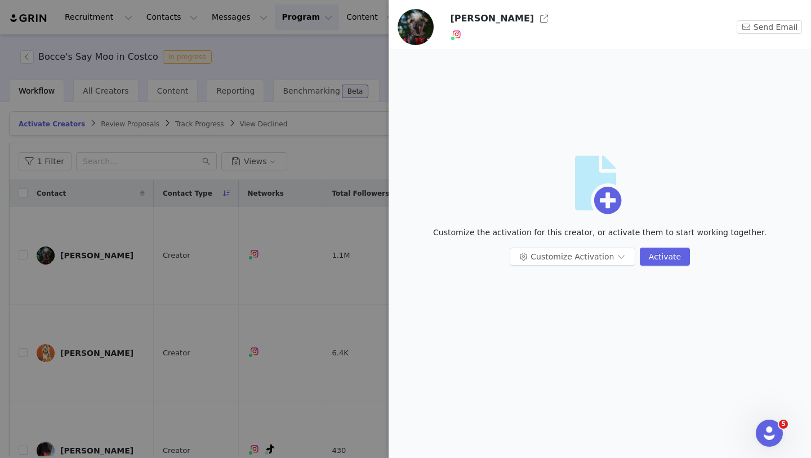
click at [433, 31] on img at bounding box center [416, 27] width 36 height 36
click at [332, 171] on div at bounding box center [405, 229] width 811 height 458
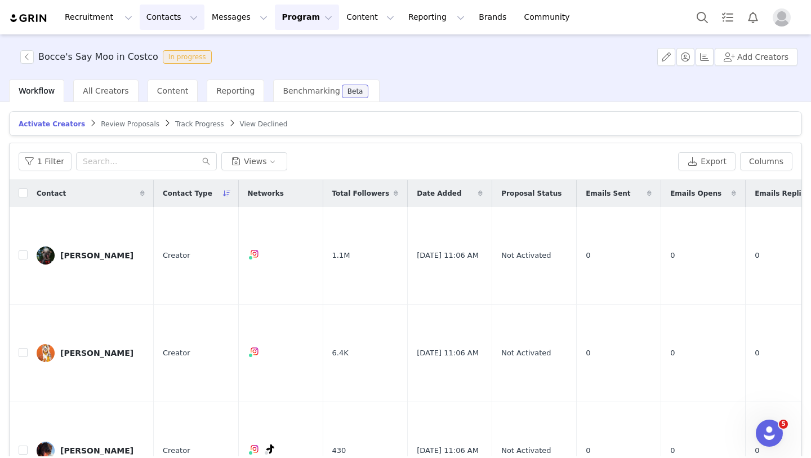
click at [156, 17] on button "Contacts Contacts" at bounding box center [172, 17] width 65 height 25
click at [166, 44] on p "Creators" at bounding box center [158, 50] width 34 height 12
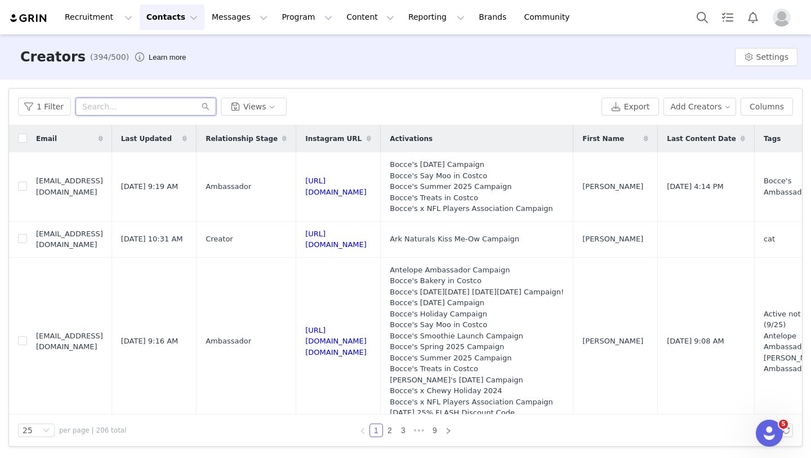
click at [136, 109] on input "text" at bounding box center [146, 106] width 141 height 18
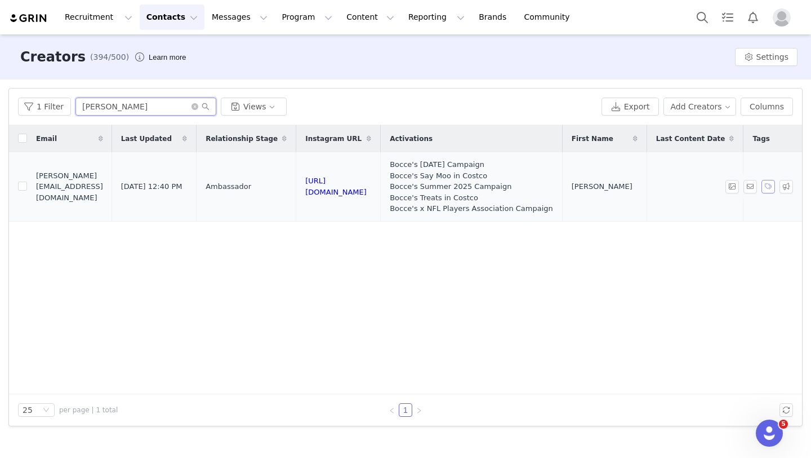
type input "[PERSON_NAME]"
click at [768, 191] on button "button" at bounding box center [769, 187] width 14 height 14
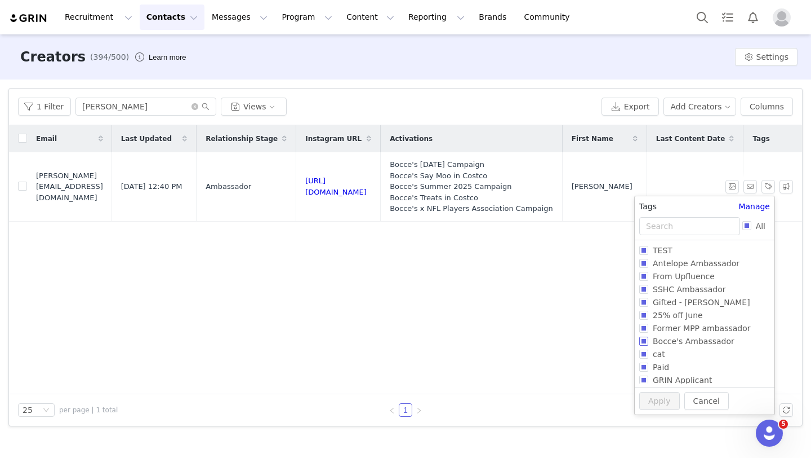
click at [641, 342] on input "Bocce's Ambassador" at bounding box center [644, 340] width 9 height 9
checkbox input "true"
click at [660, 425] on button "Apply" at bounding box center [660, 422] width 41 height 18
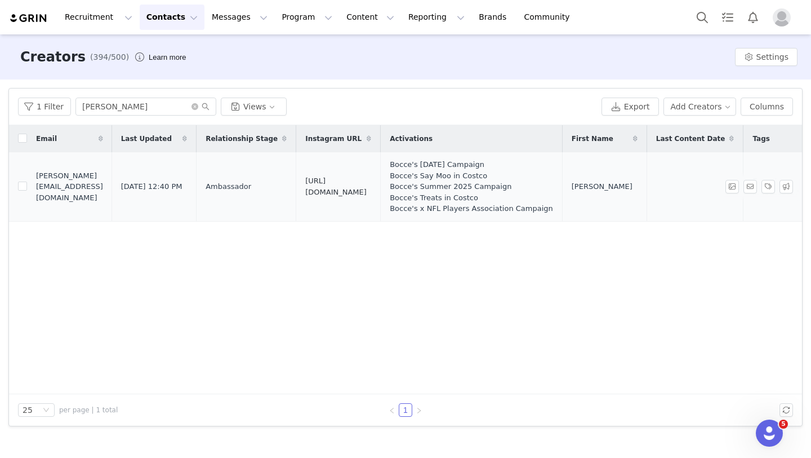
click at [367, 185] on link "[URL][DOMAIN_NAME]" at bounding box center [335, 186] width 61 height 20
click at [728, 188] on button "button" at bounding box center [733, 187] width 14 height 14
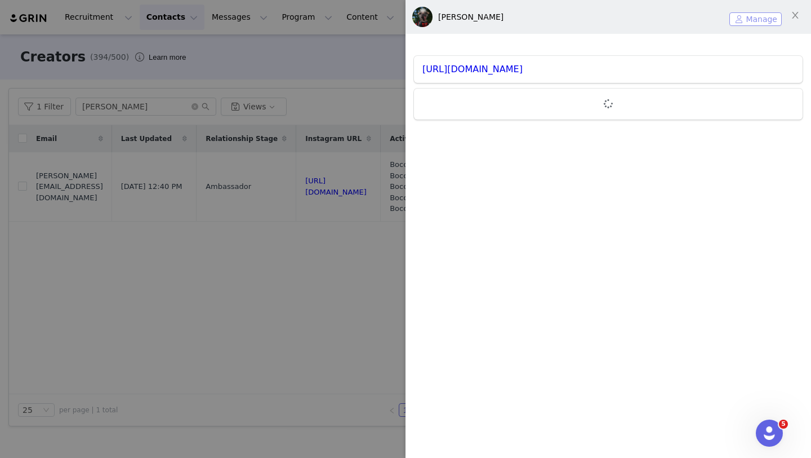
click at [747, 21] on button "Manage" at bounding box center [756, 19] width 52 height 14
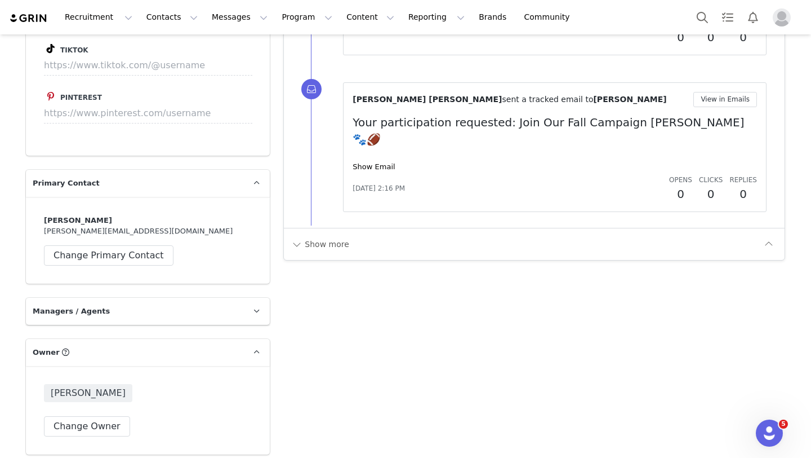
scroll to position [1507, 0]
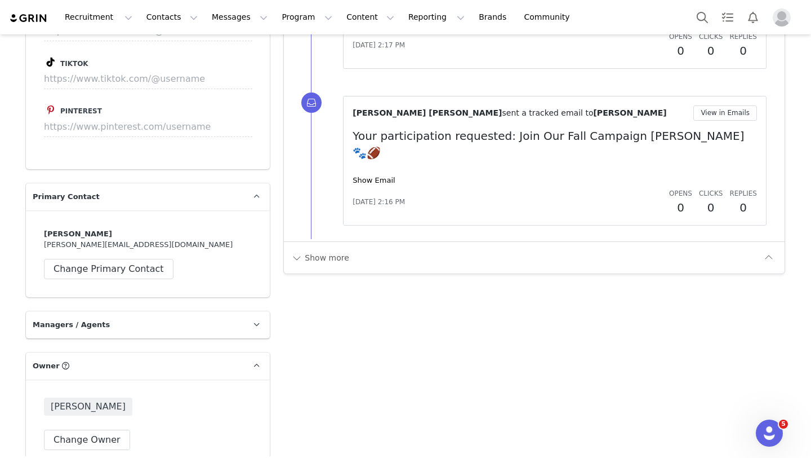
click at [334, 241] on div "Show more" at bounding box center [534, 257] width 501 height 32
click at [334, 249] on button "Show more" at bounding box center [320, 258] width 59 height 18
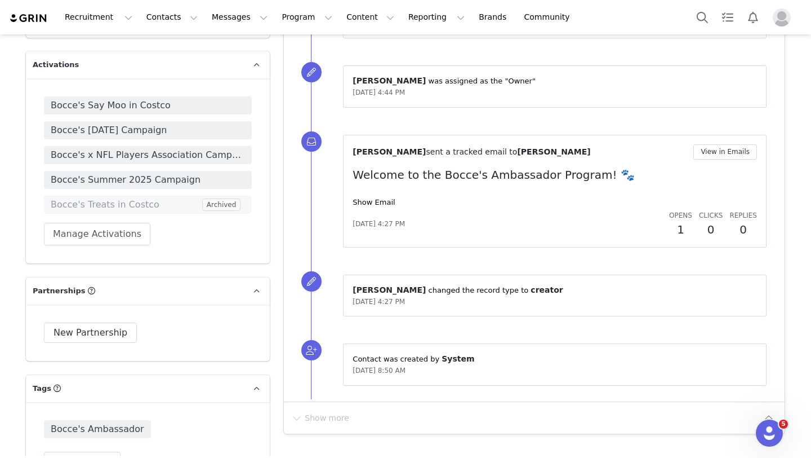
scroll to position [2215, 0]
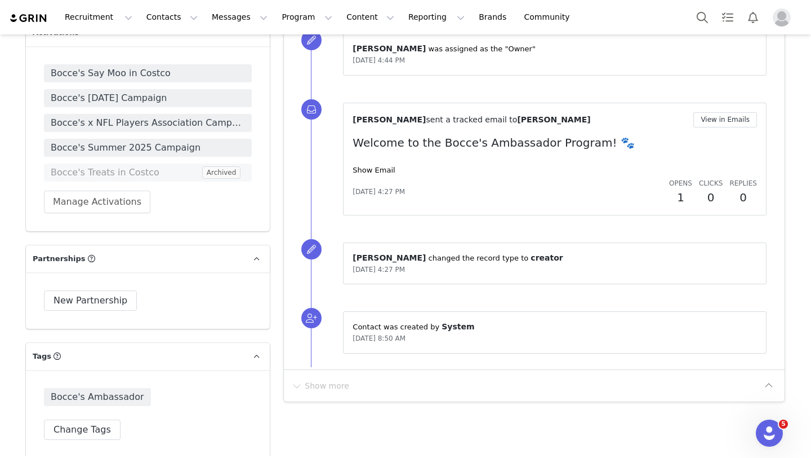
click at [370, 165] on div "Show Email" at bounding box center [555, 170] width 405 height 11
click at [369, 166] on link "Show Email" at bounding box center [374, 170] width 42 height 8
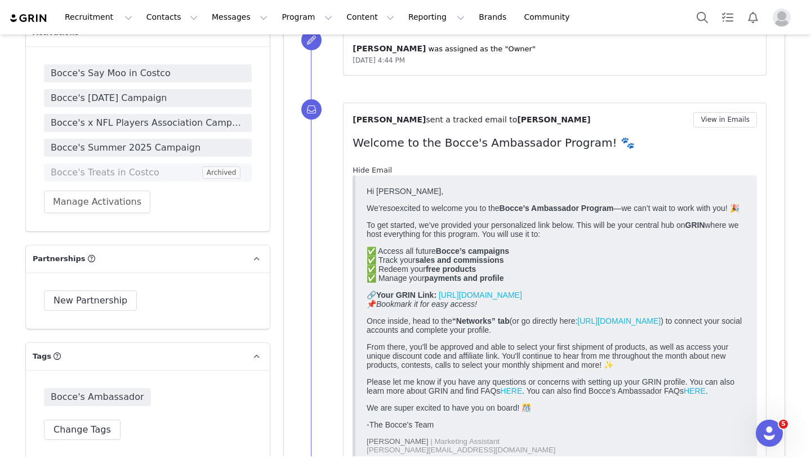
scroll to position [0, 0]
click at [369, 166] on link "Hide Email" at bounding box center [372, 170] width 39 height 8
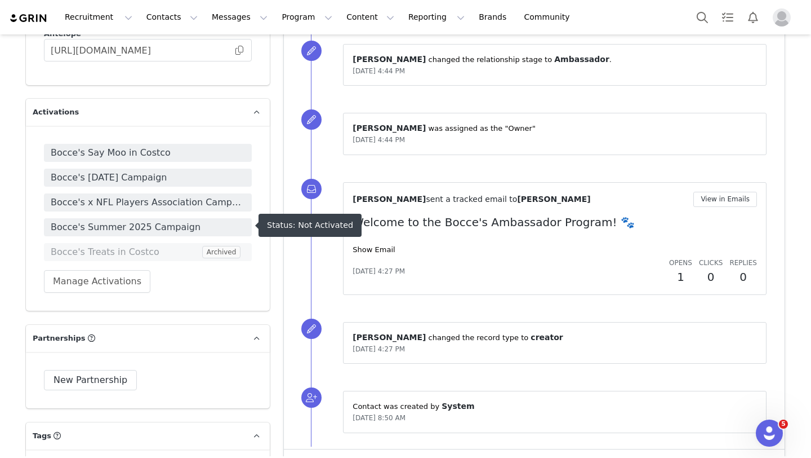
scroll to position [2493, 0]
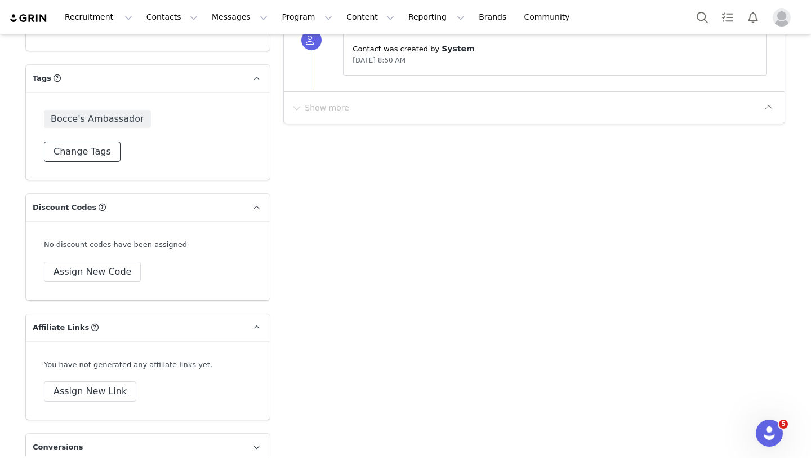
click at [91, 144] on button "Change Tags" at bounding box center [82, 151] width 77 height 20
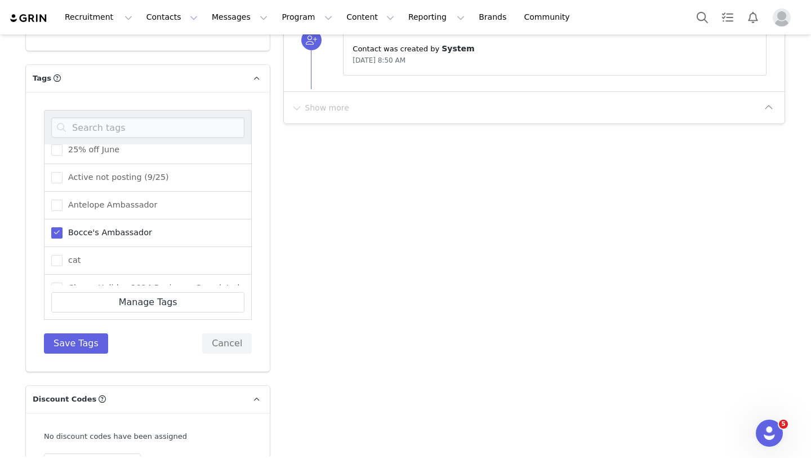
scroll to position [0, 0]
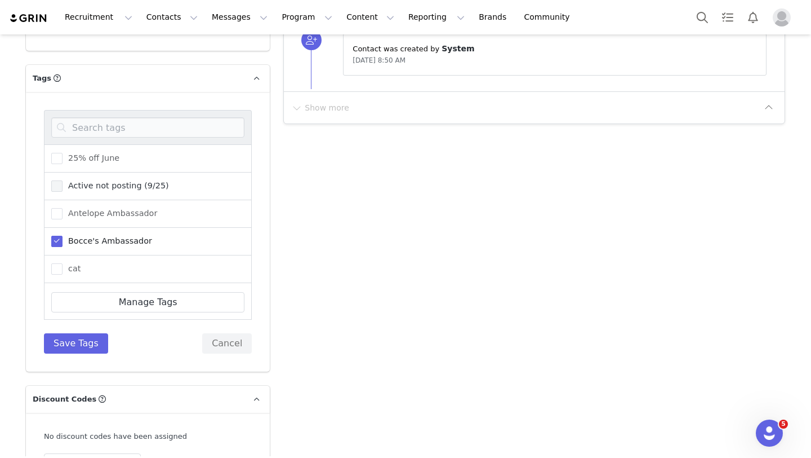
click at [57, 186] on span at bounding box center [56, 185] width 11 height 11
click at [63, 180] on input "Active not posting (9/25)" at bounding box center [63, 180] width 0 height 0
click at [78, 341] on button "Save Tags" at bounding box center [76, 343] width 64 height 20
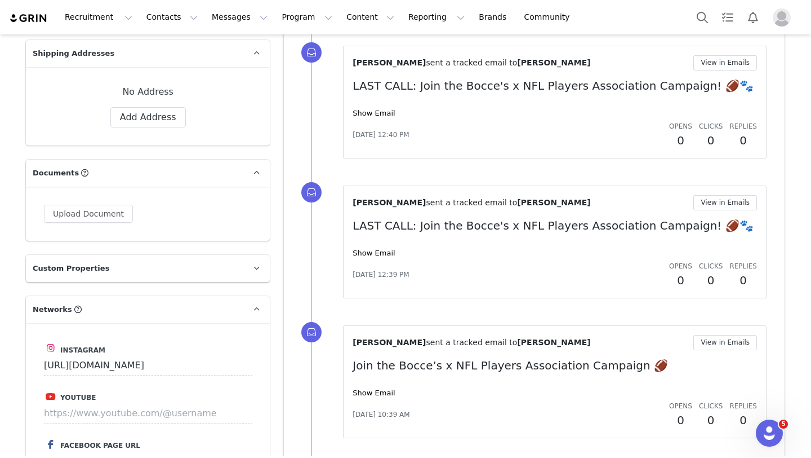
scroll to position [890, 0]
